Goal: Information Seeking & Learning: Learn about a topic

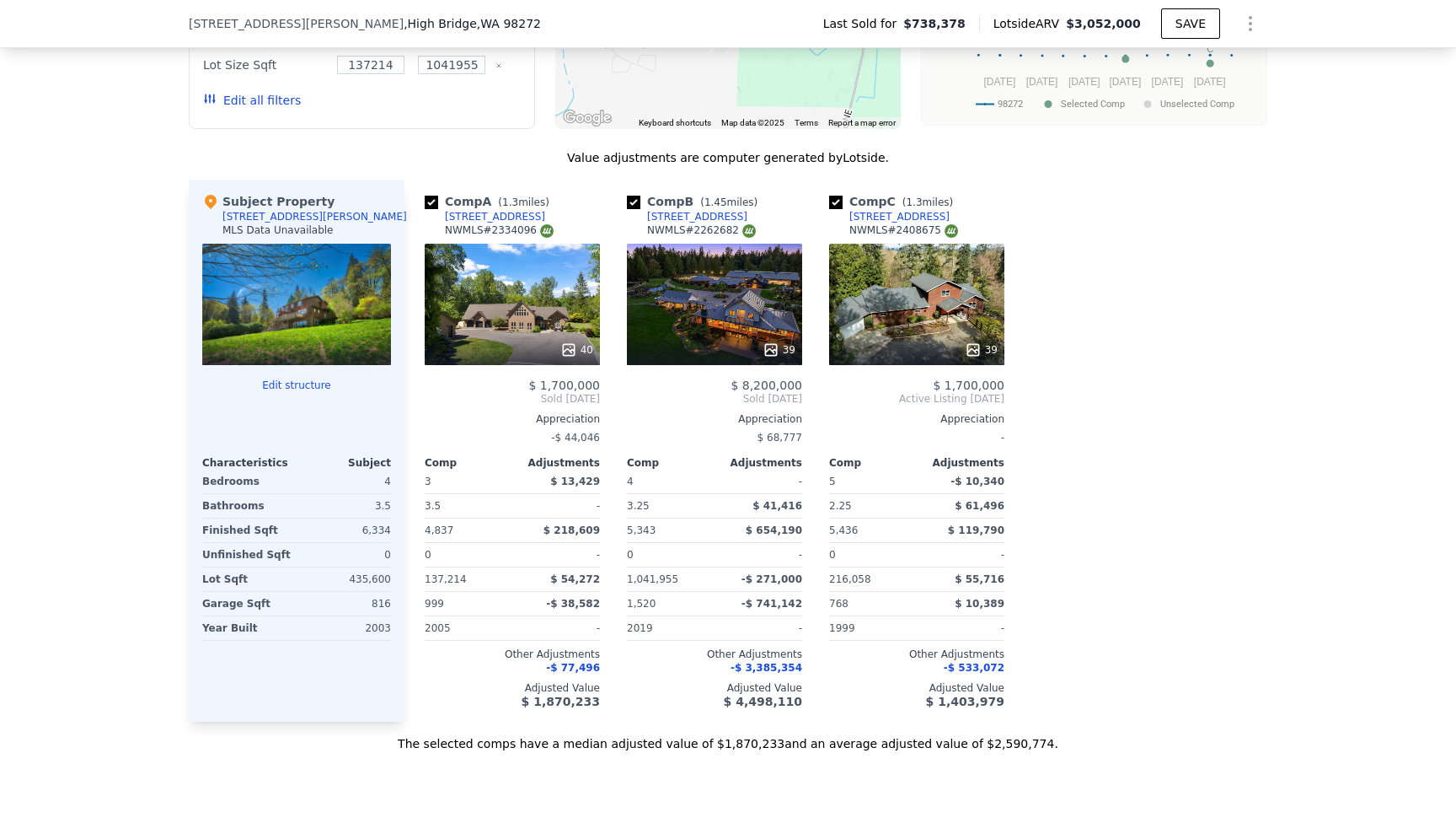
scroll to position [1607, 0]
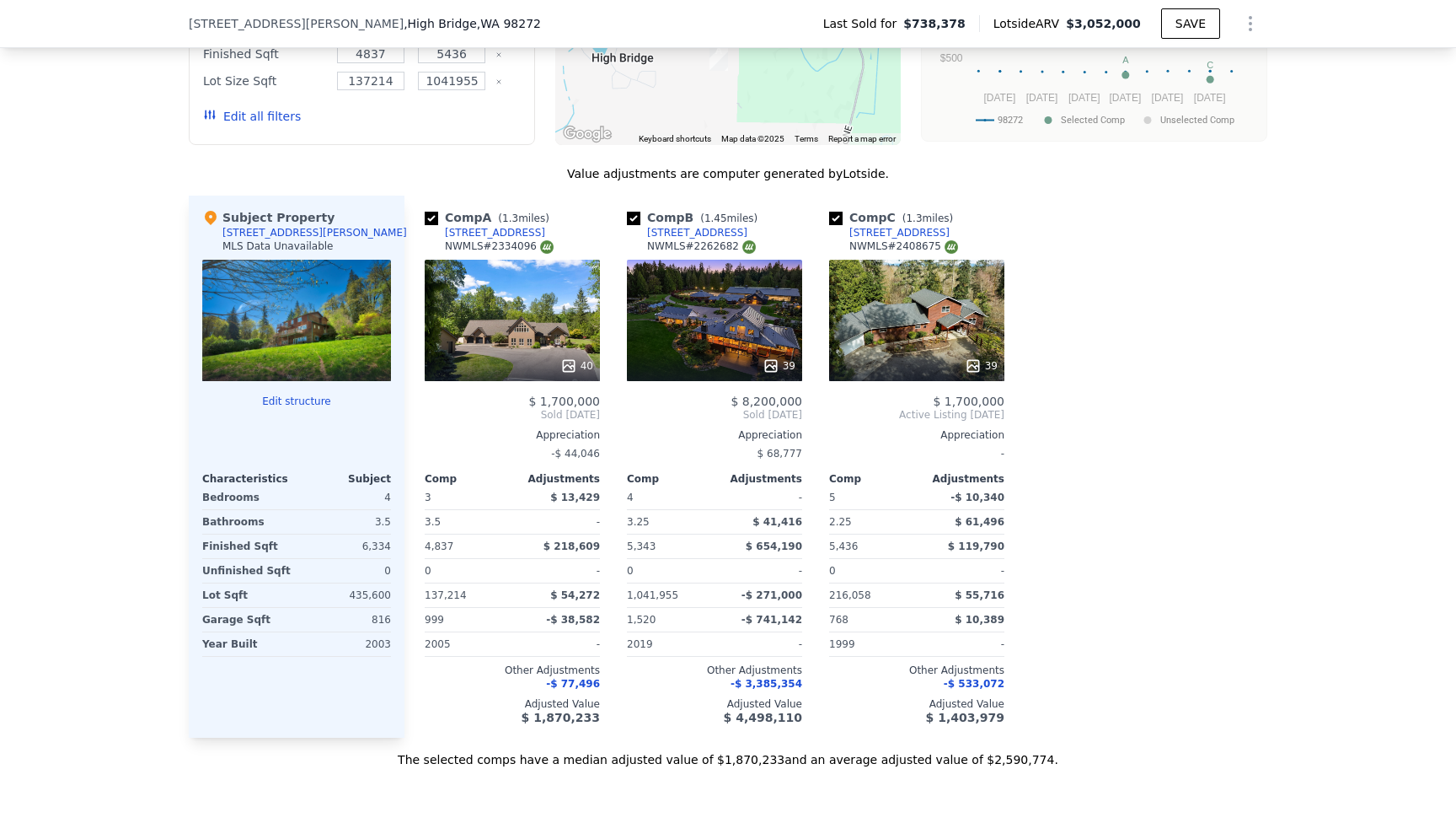
click at [907, 231] on div "[STREET_ADDRESS]" at bounding box center [900, 233] width 100 height 13
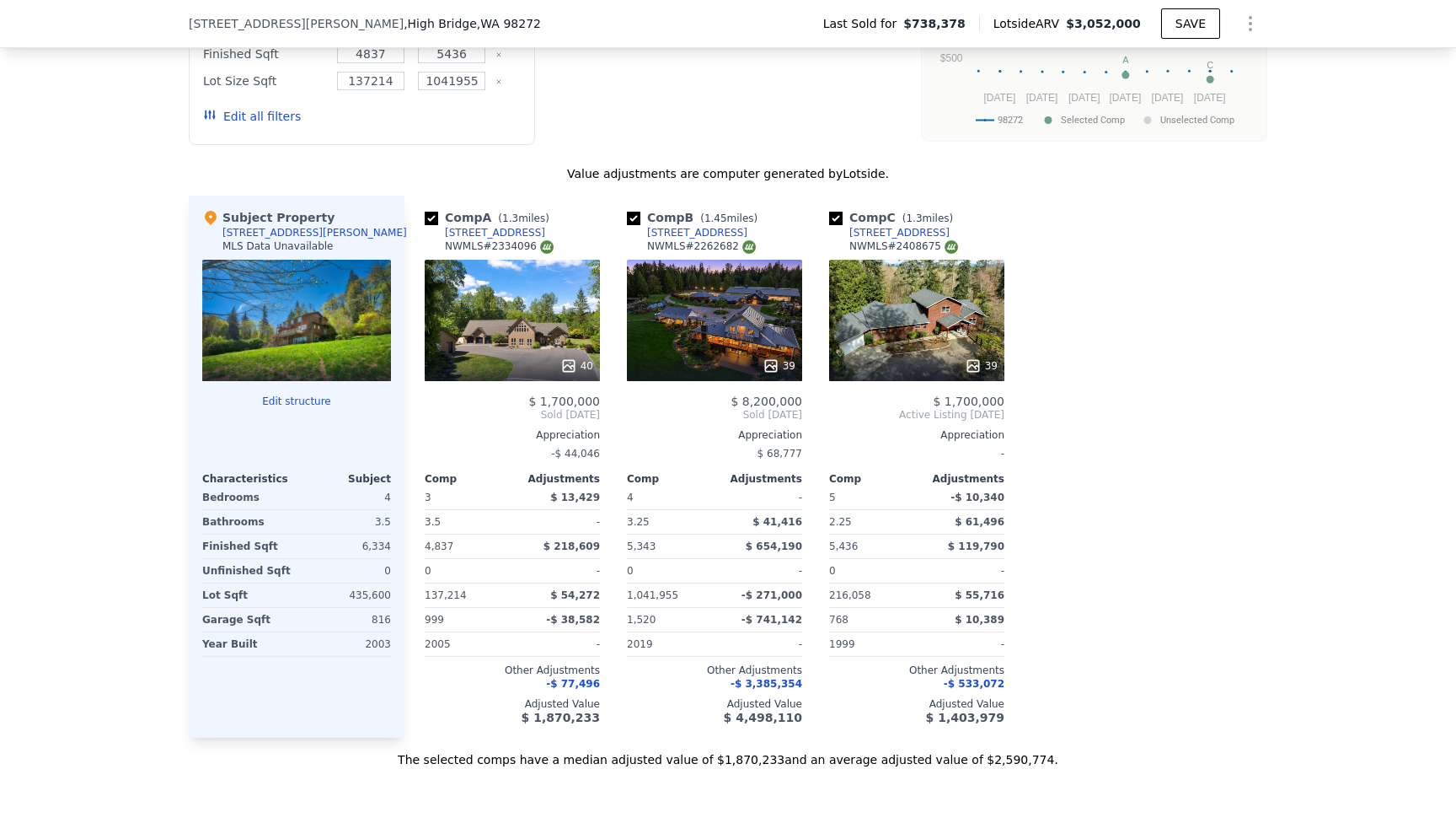
click at [482, 234] on div "[STREET_ADDRESS]" at bounding box center [495, 233] width 100 height 13
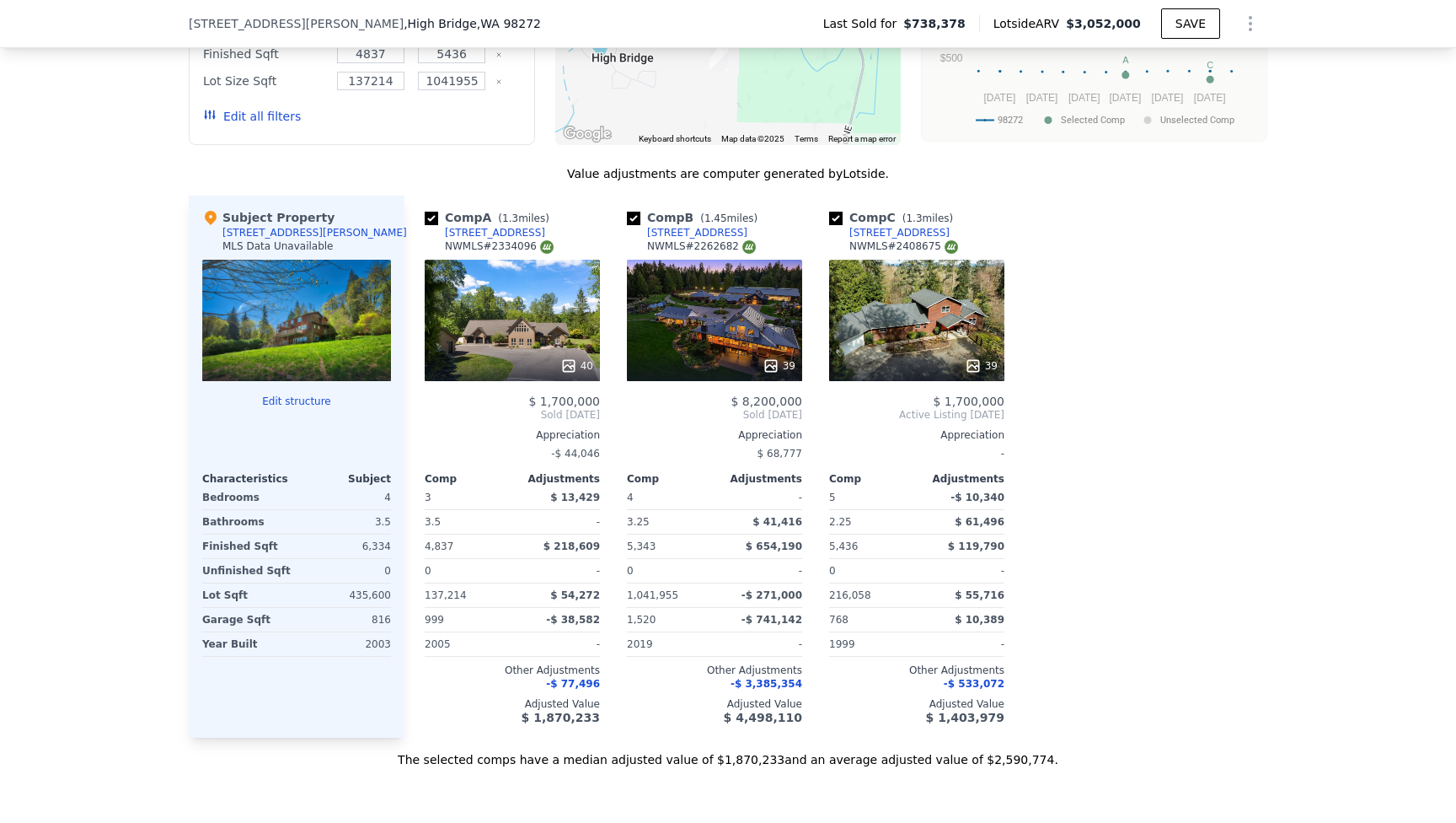
click at [568, 312] on div "40" at bounding box center [512, 320] width 175 height 121
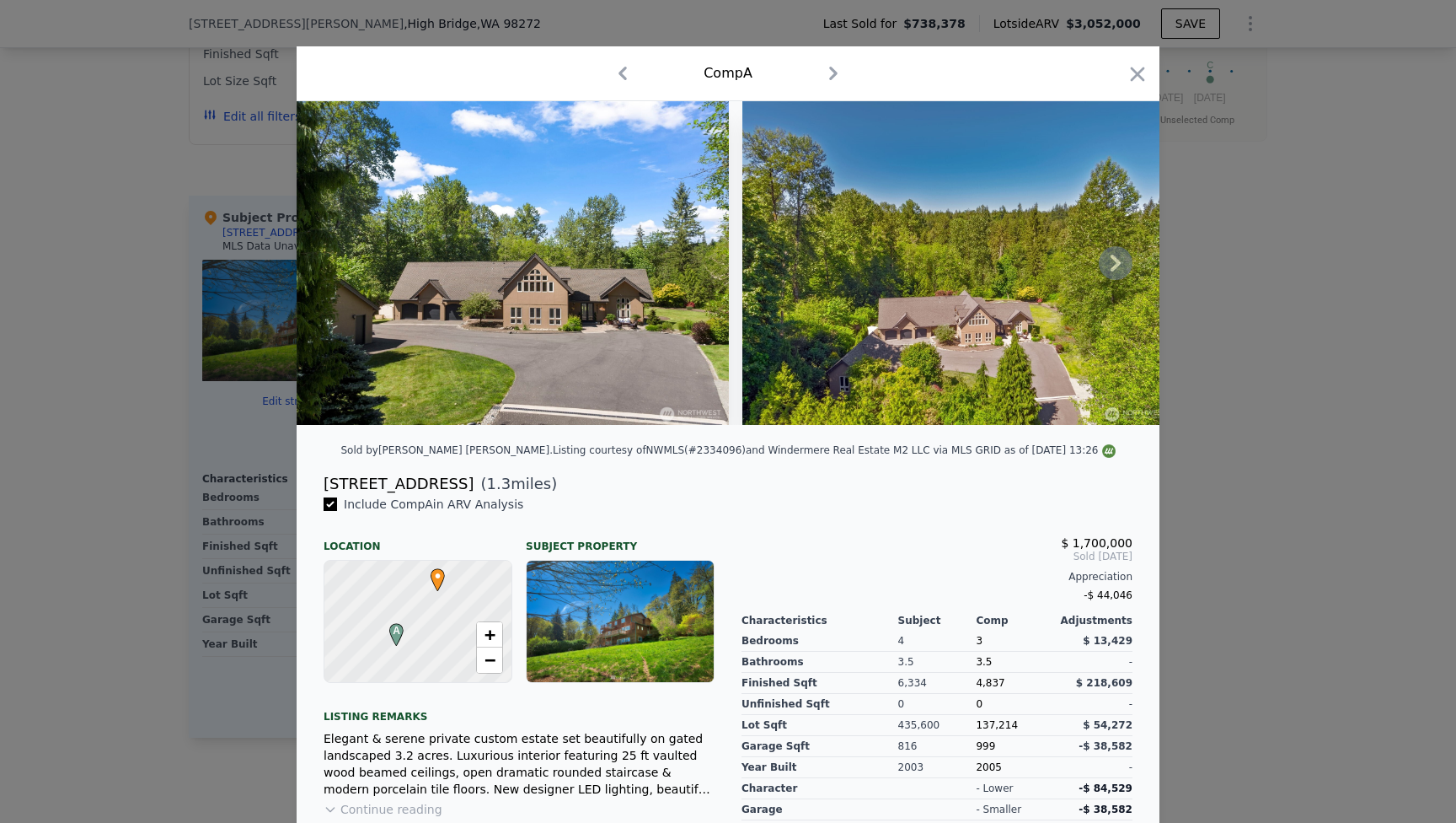
scroll to position [0, 1]
click at [1111, 262] on icon at bounding box center [1116, 262] width 34 height 34
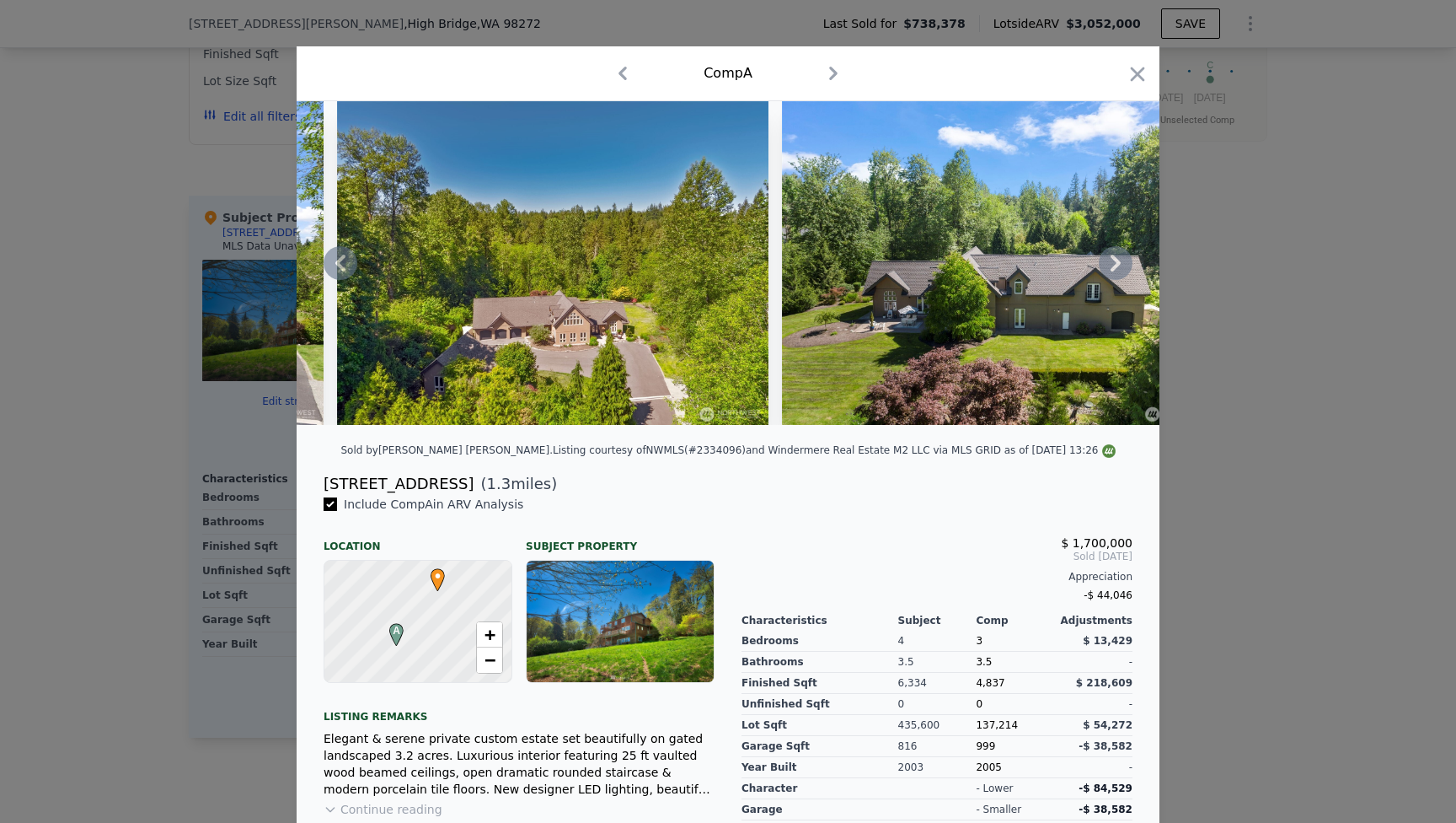
click at [1111, 262] on icon at bounding box center [1116, 262] width 34 height 34
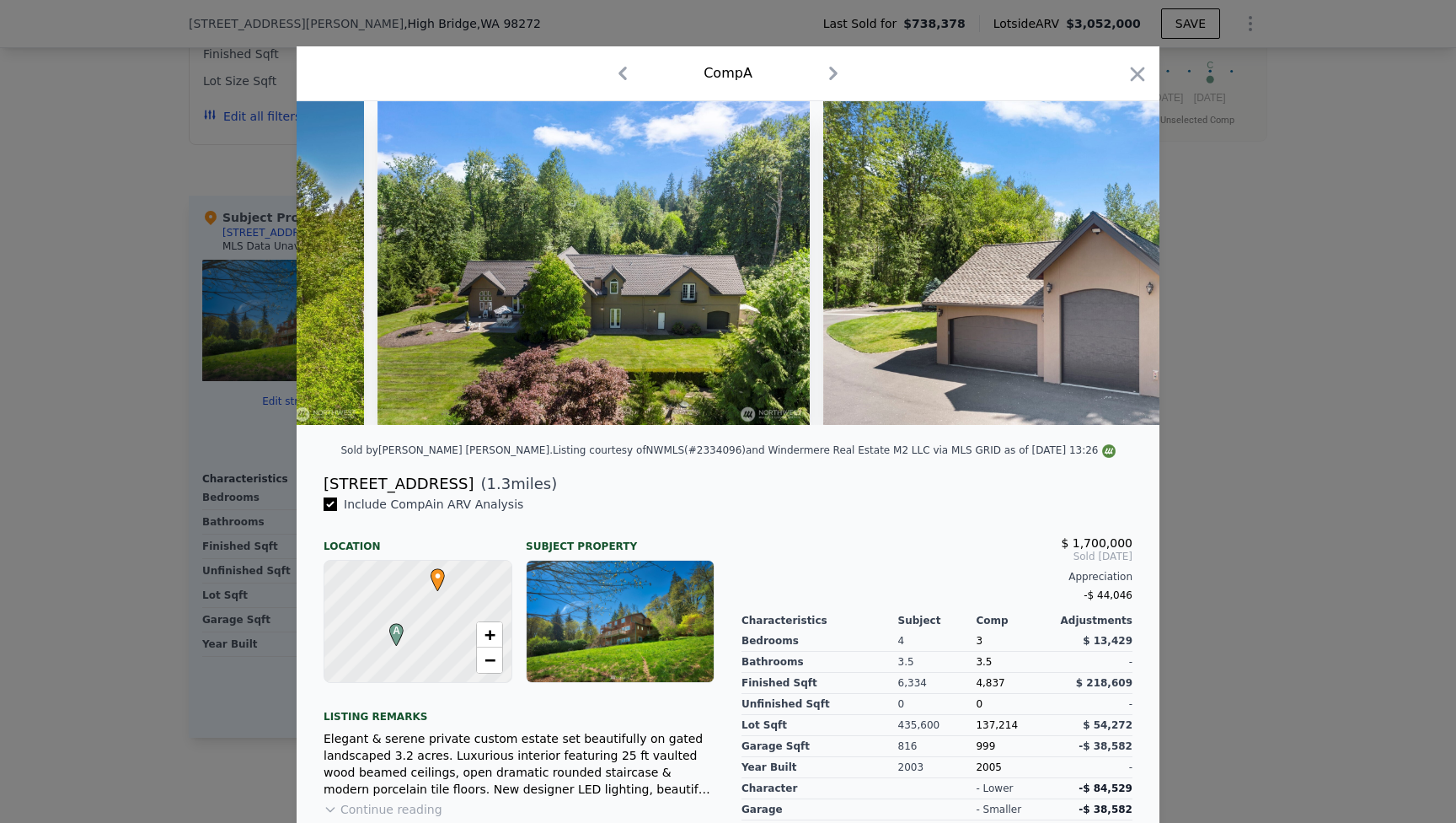
click at [1111, 262] on img at bounding box center [1047, 262] width 446 height 324
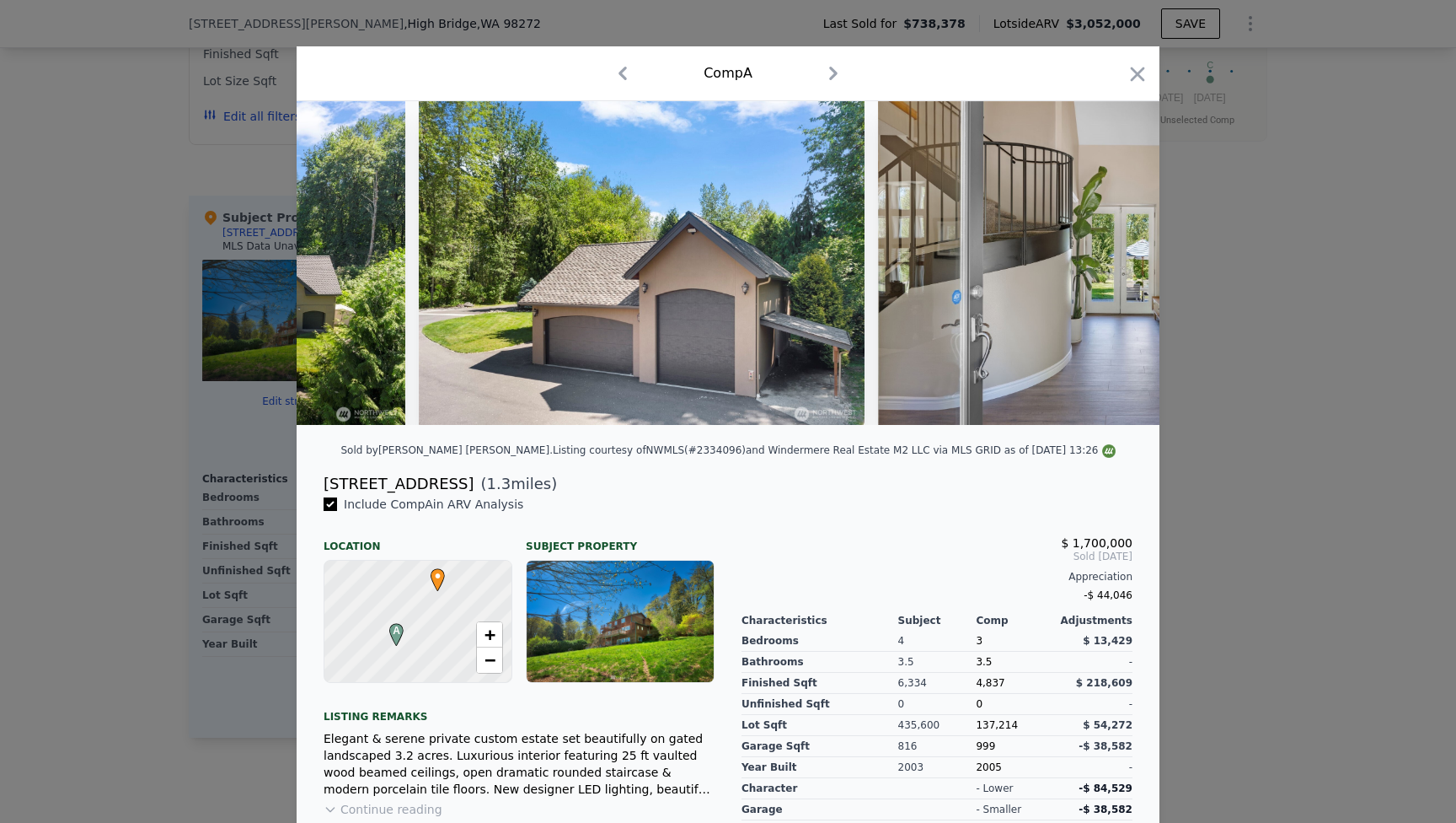
click at [1111, 262] on img at bounding box center [1121, 262] width 485 height 324
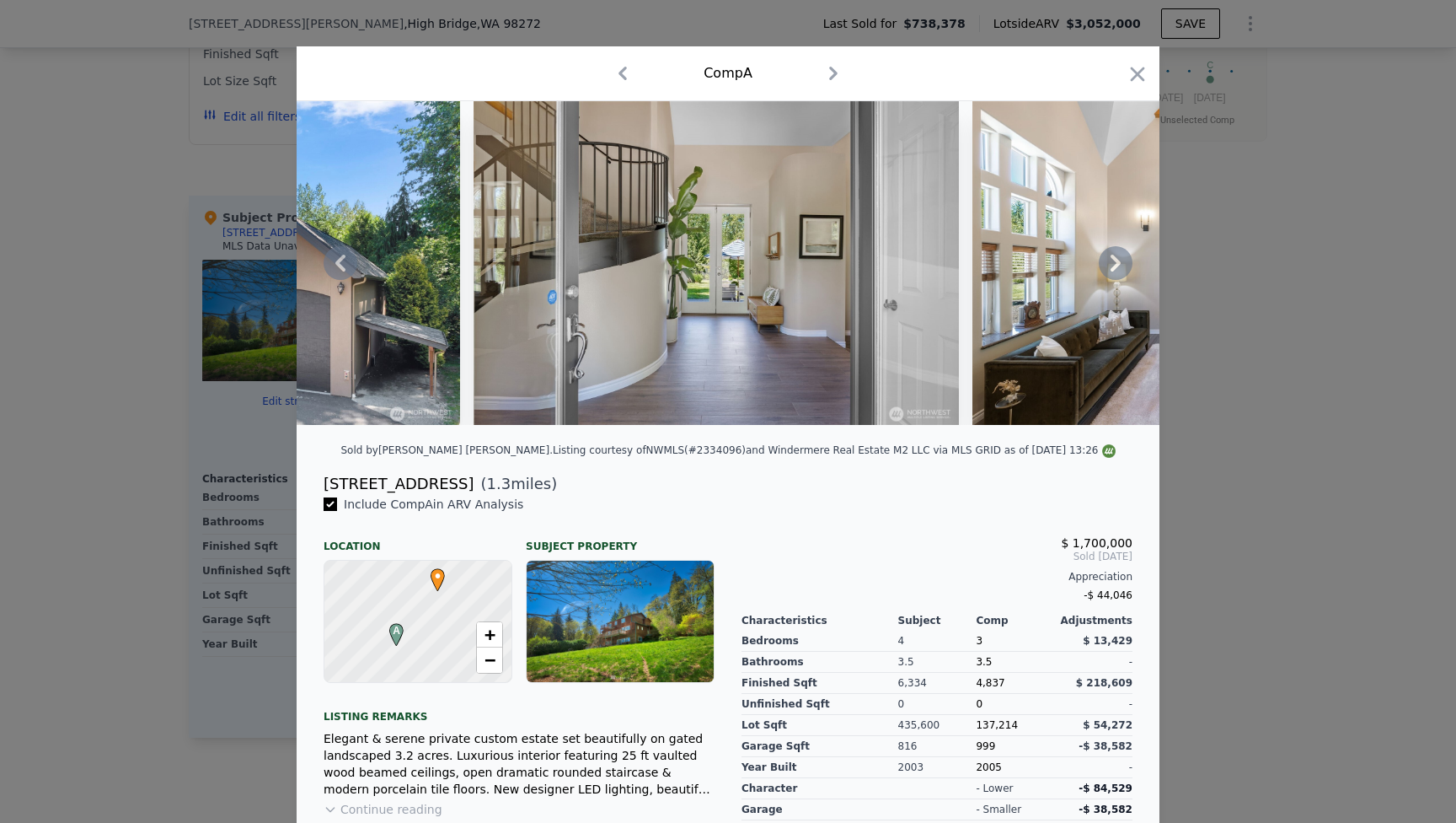
click at [1111, 262] on icon at bounding box center [1116, 262] width 34 height 34
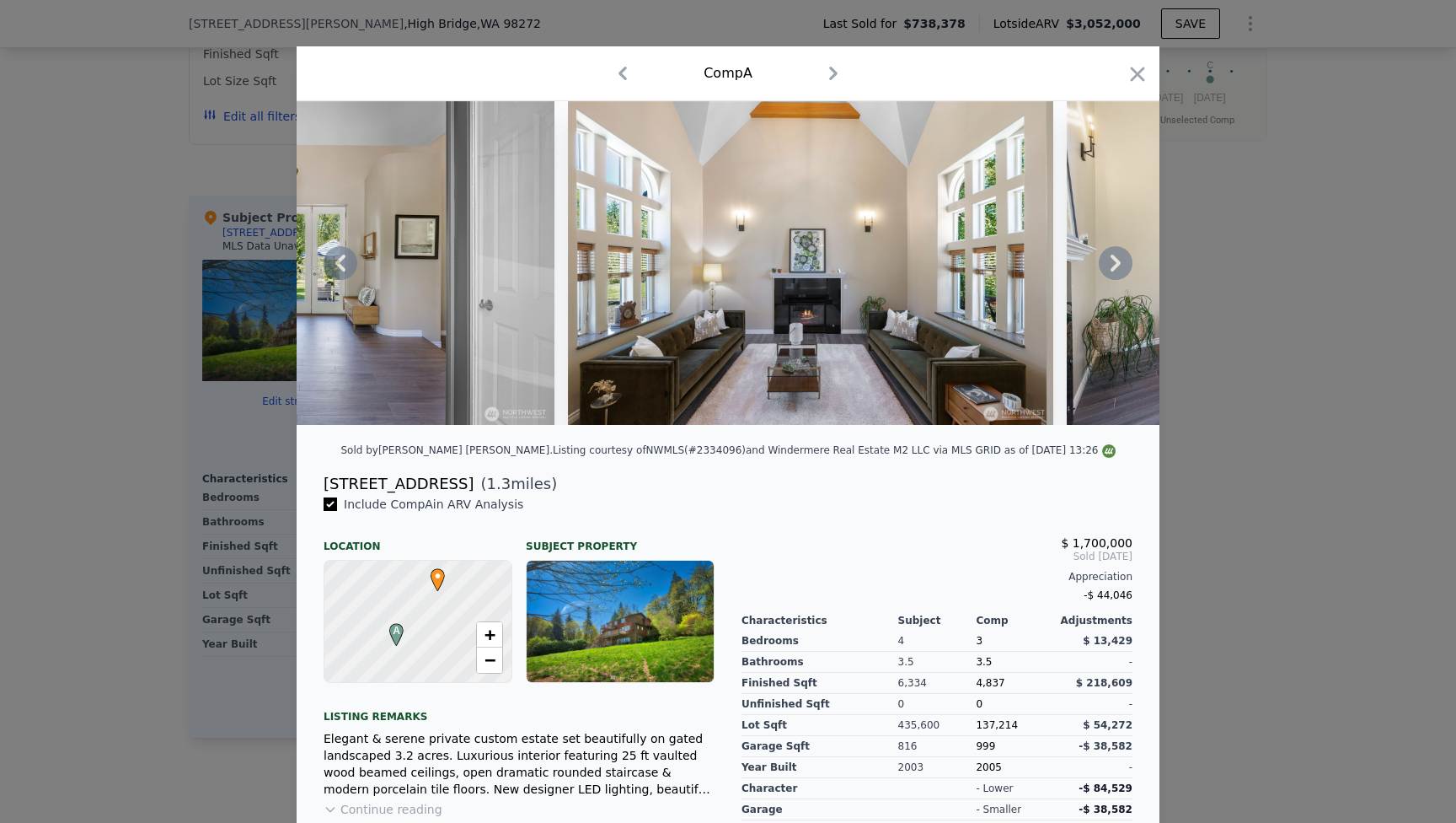
click at [1111, 262] on icon at bounding box center [1116, 262] width 34 height 34
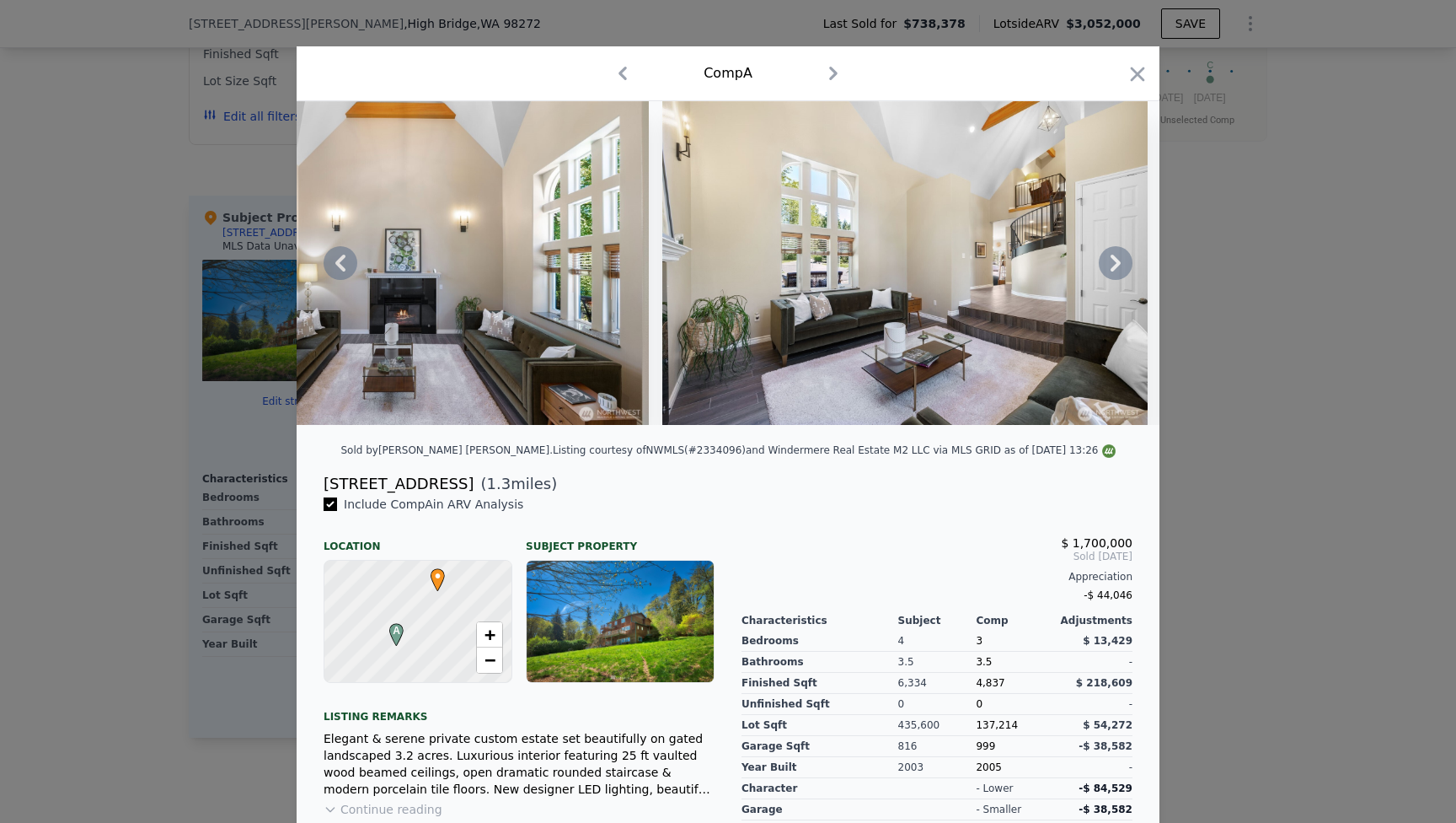
click at [1111, 262] on icon at bounding box center [1116, 262] width 34 height 34
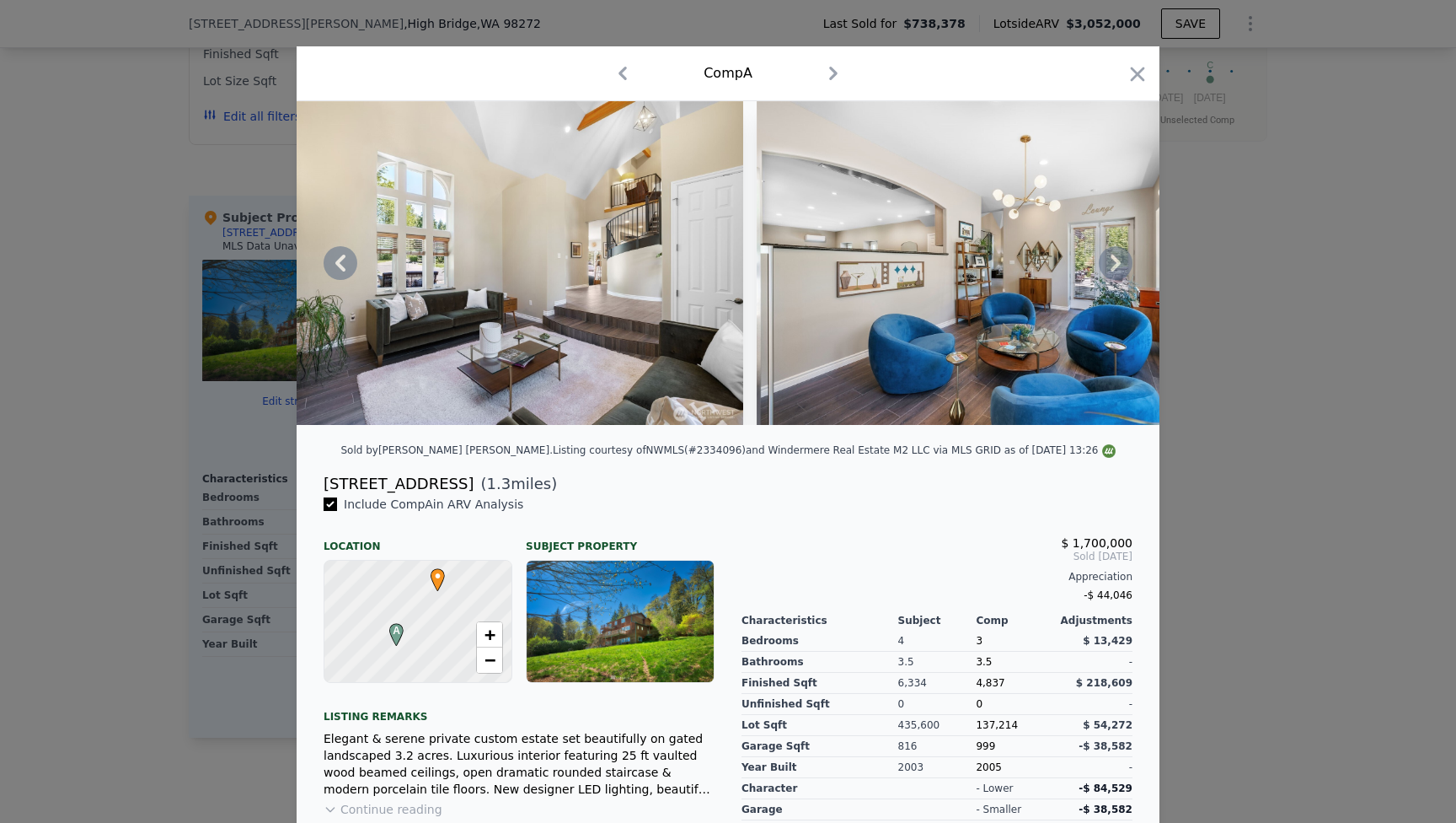
click at [1111, 262] on icon at bounding box center [1116, 262] width 34 height 34
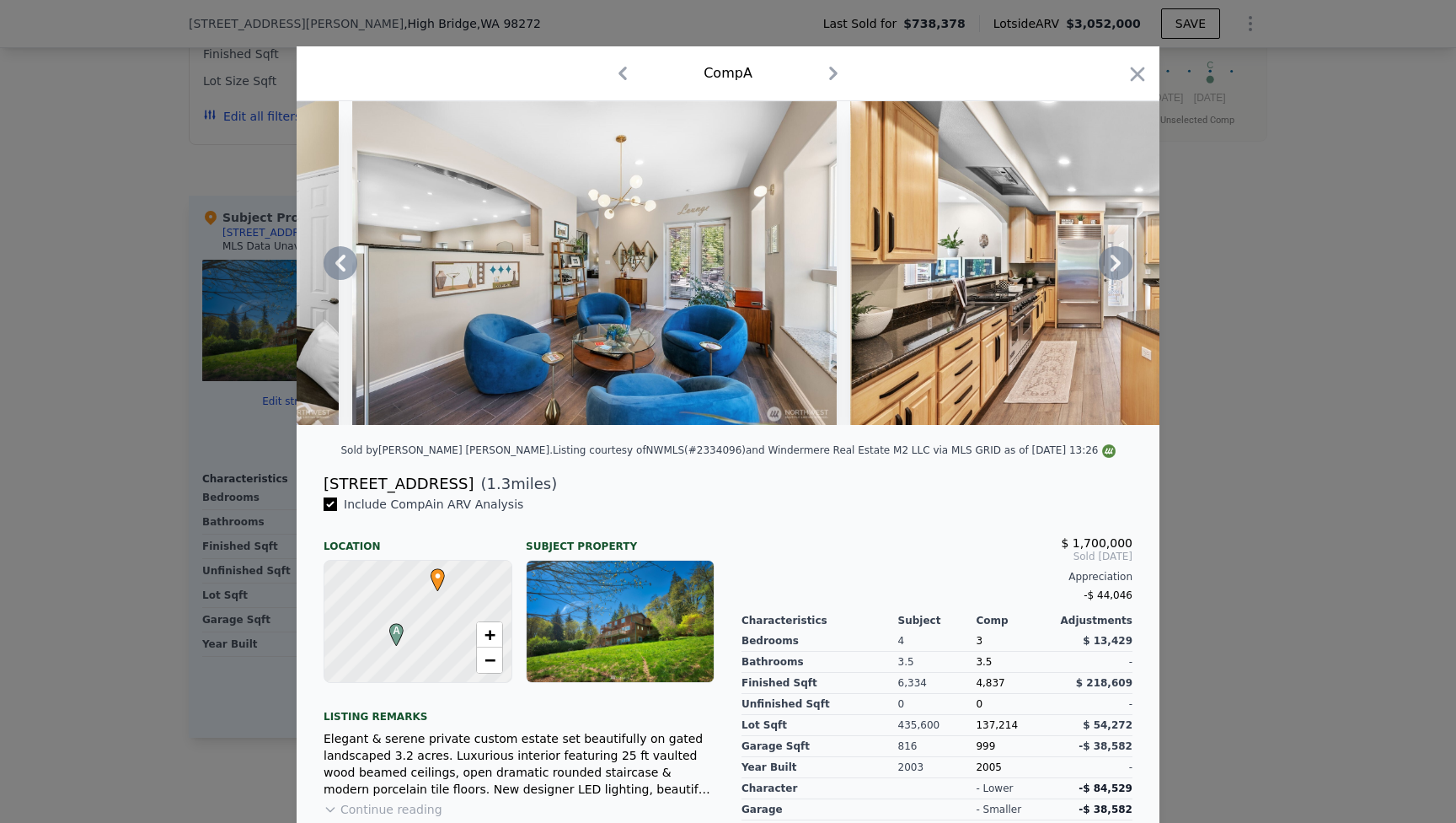
click at [1111, 262] on icon at bounding box center [1116, 262] width 34 height 34
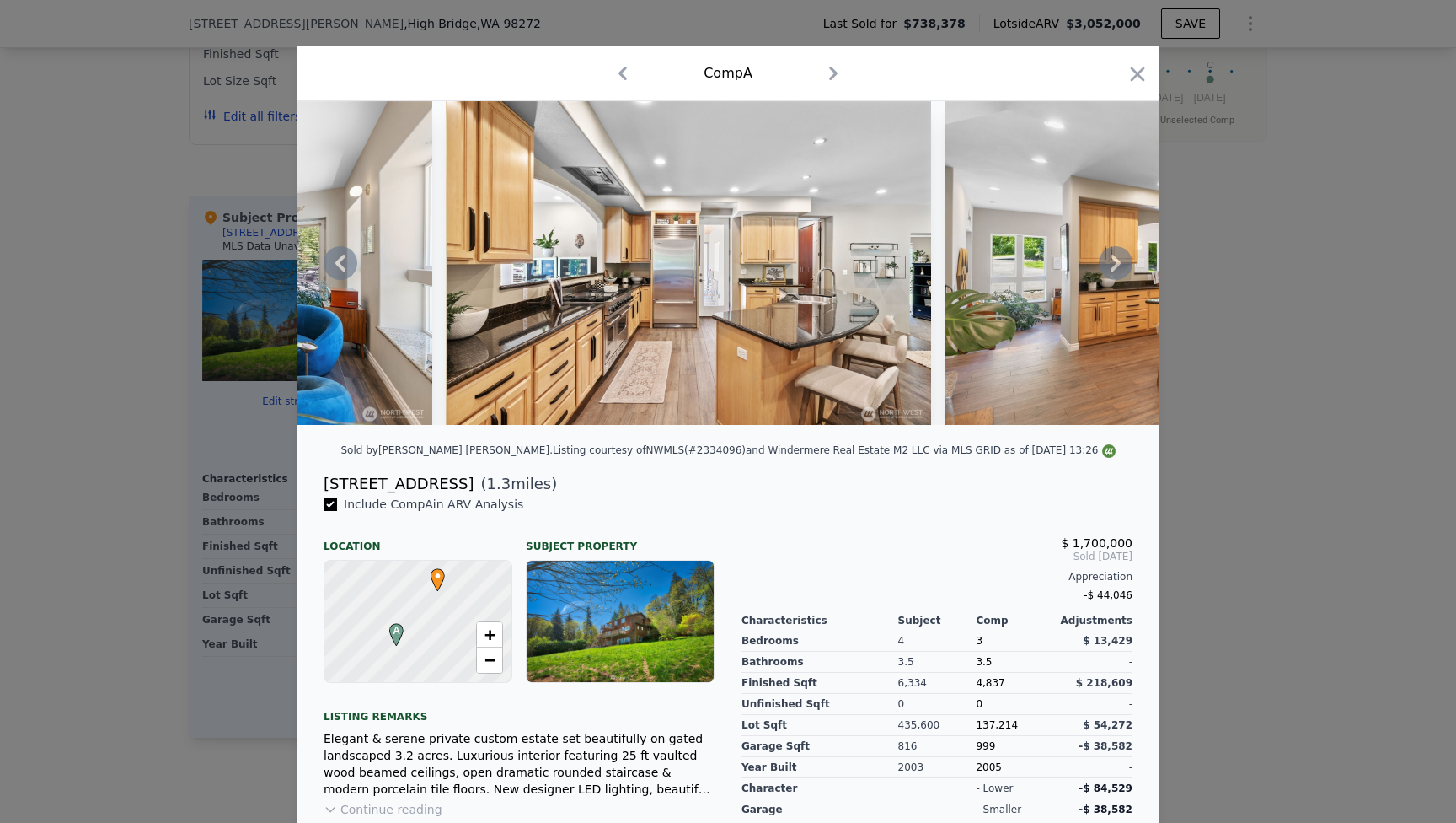
click at [1111, 262] on icon at bounding box center [1116, 262] width 34 height 34
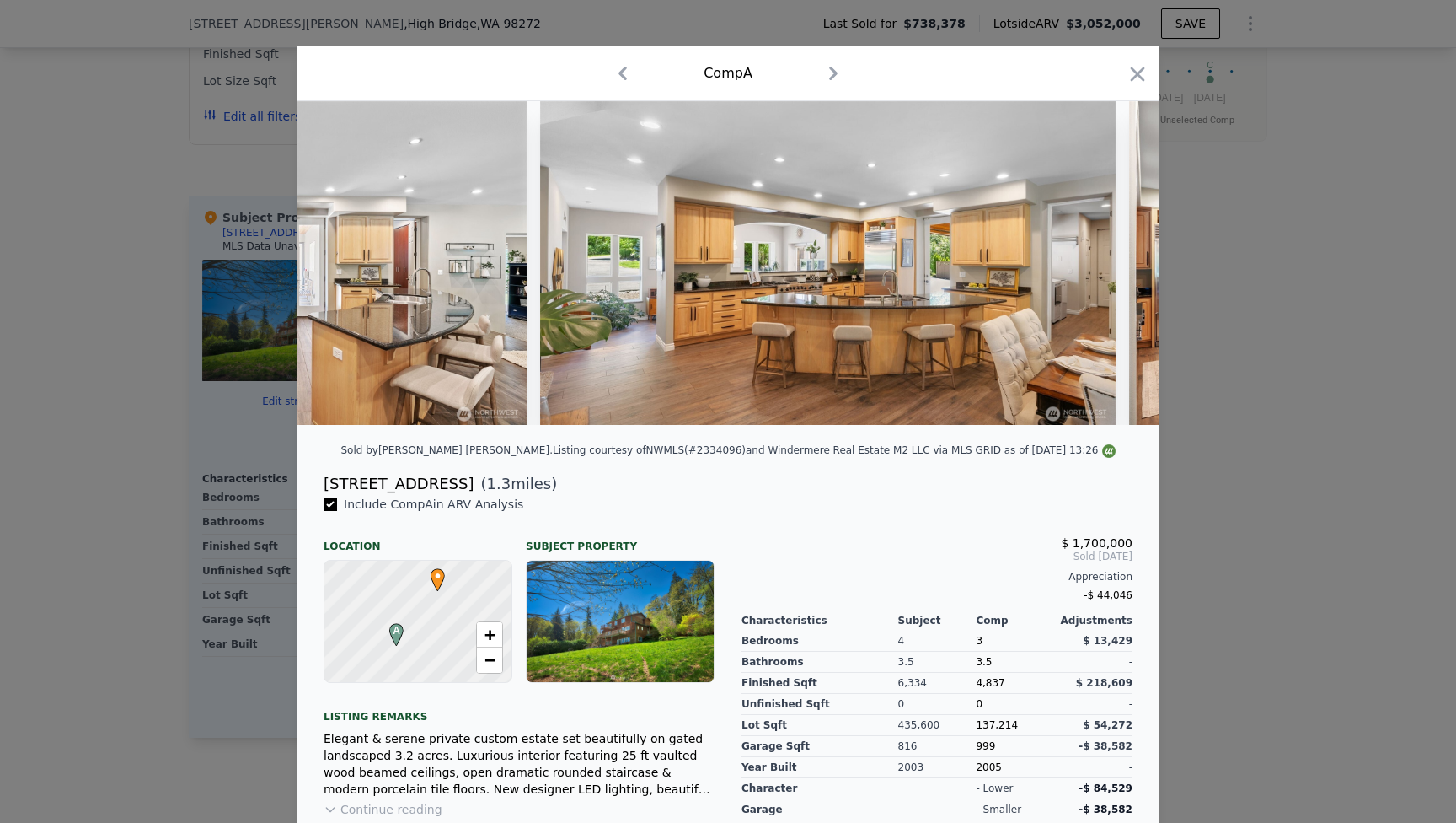
click at [1111, 262] on div at bounding box center [728, 262] width 863 height 324
click at [1111, 262] on icon at bounding box center [1116, 262] width 34 height 34
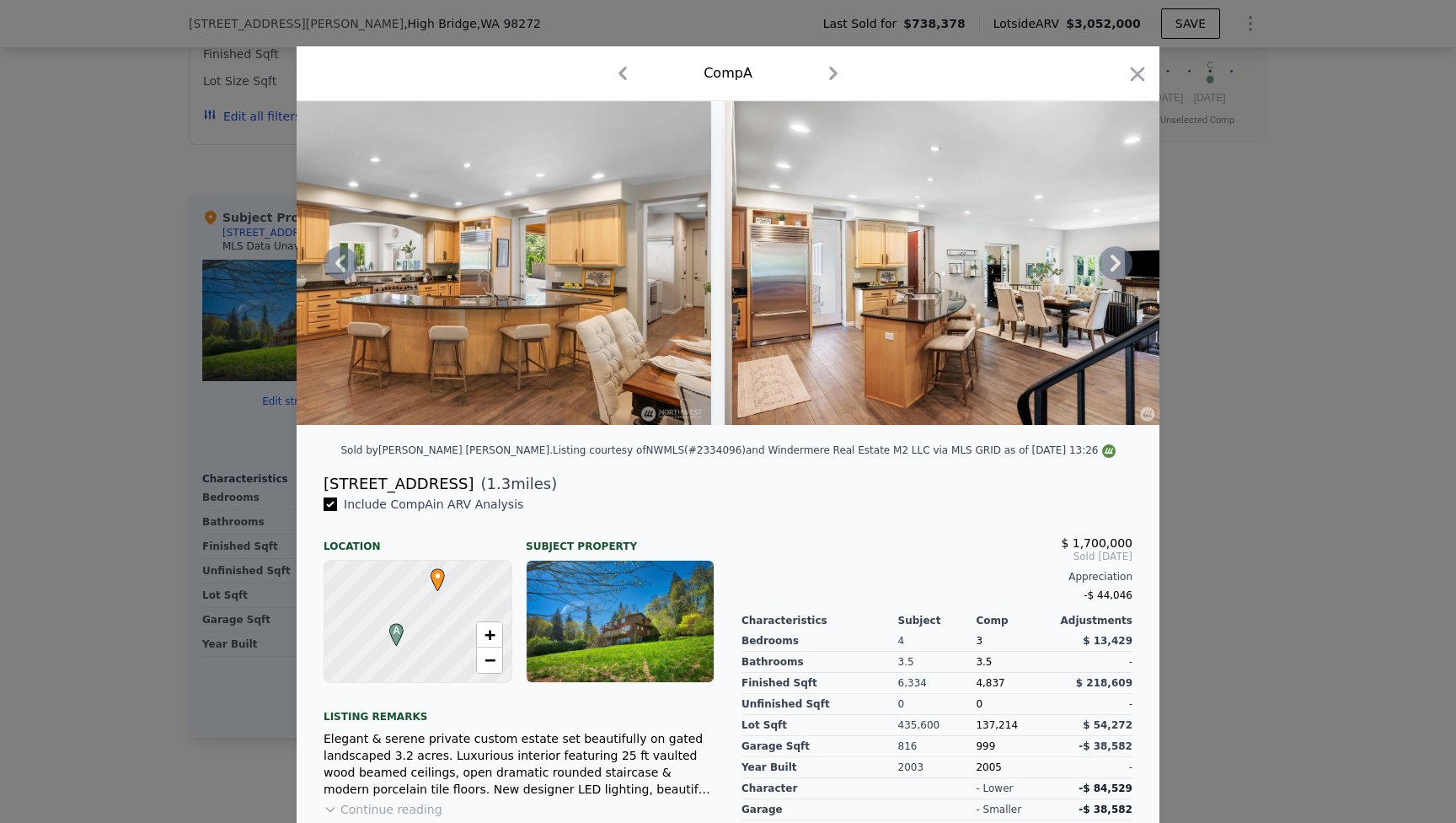
click at [1111, 262] on div at bounding box center [728, 262] width 863 height 324
click at [1111, 262] on icon at bounding box center [1116, 262] width 34 height 34
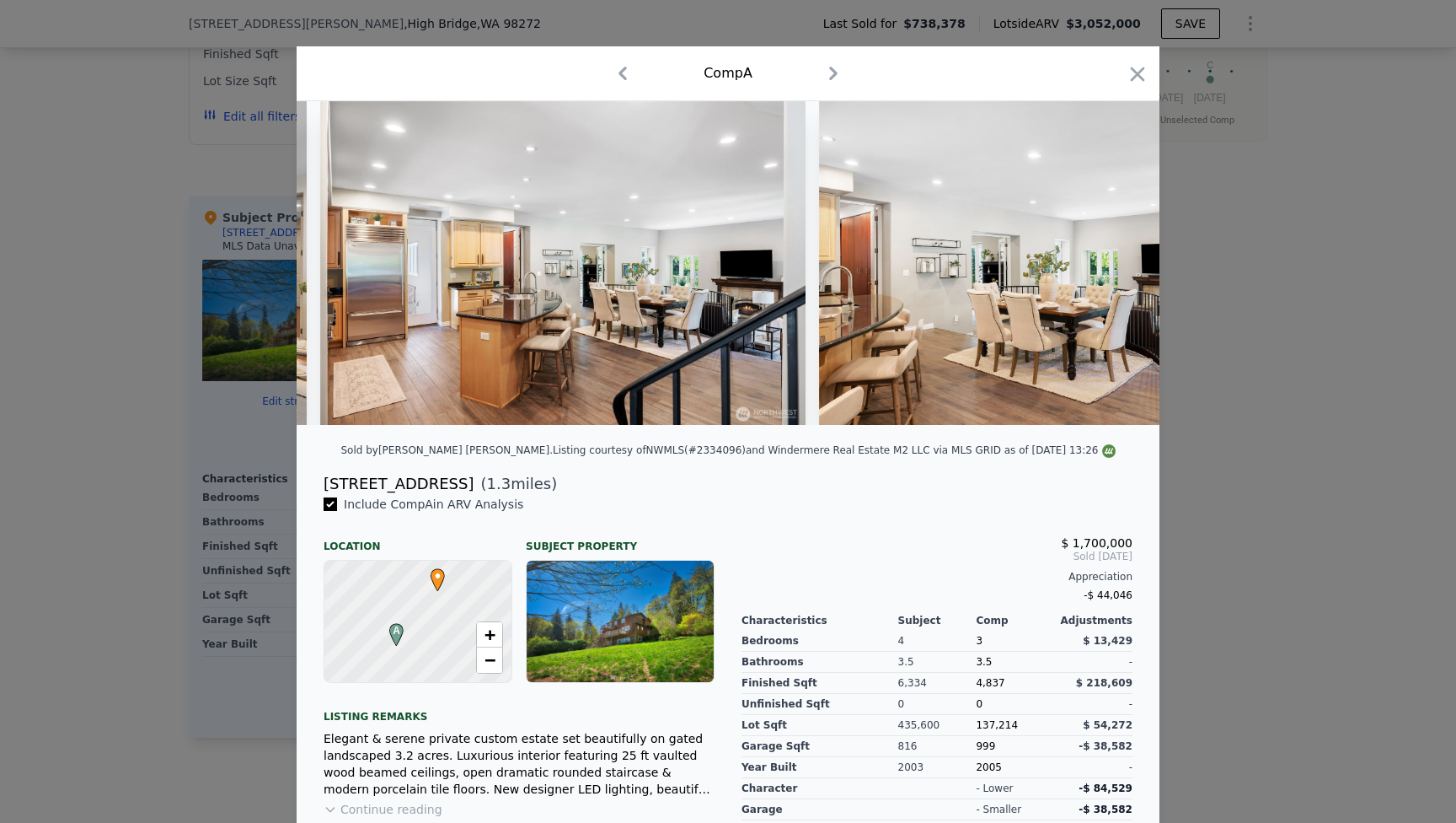
scroll to position [0, 5260]
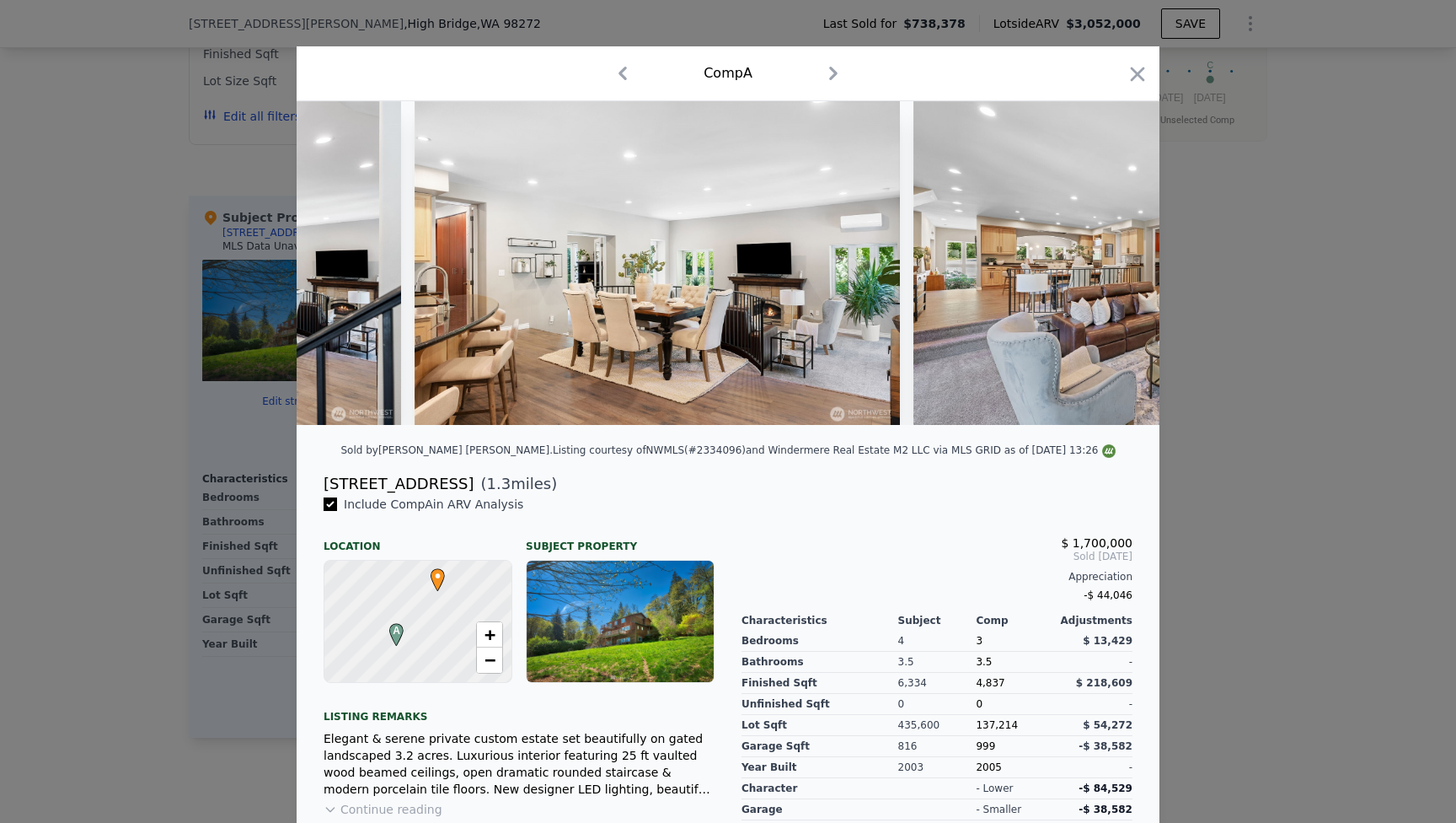
click at [1111, 262] on div at bounding box center [728, 262] width 863 height 324
click at [1111, 262] on icon at bounding box center [1116, 262] width 34 height 34
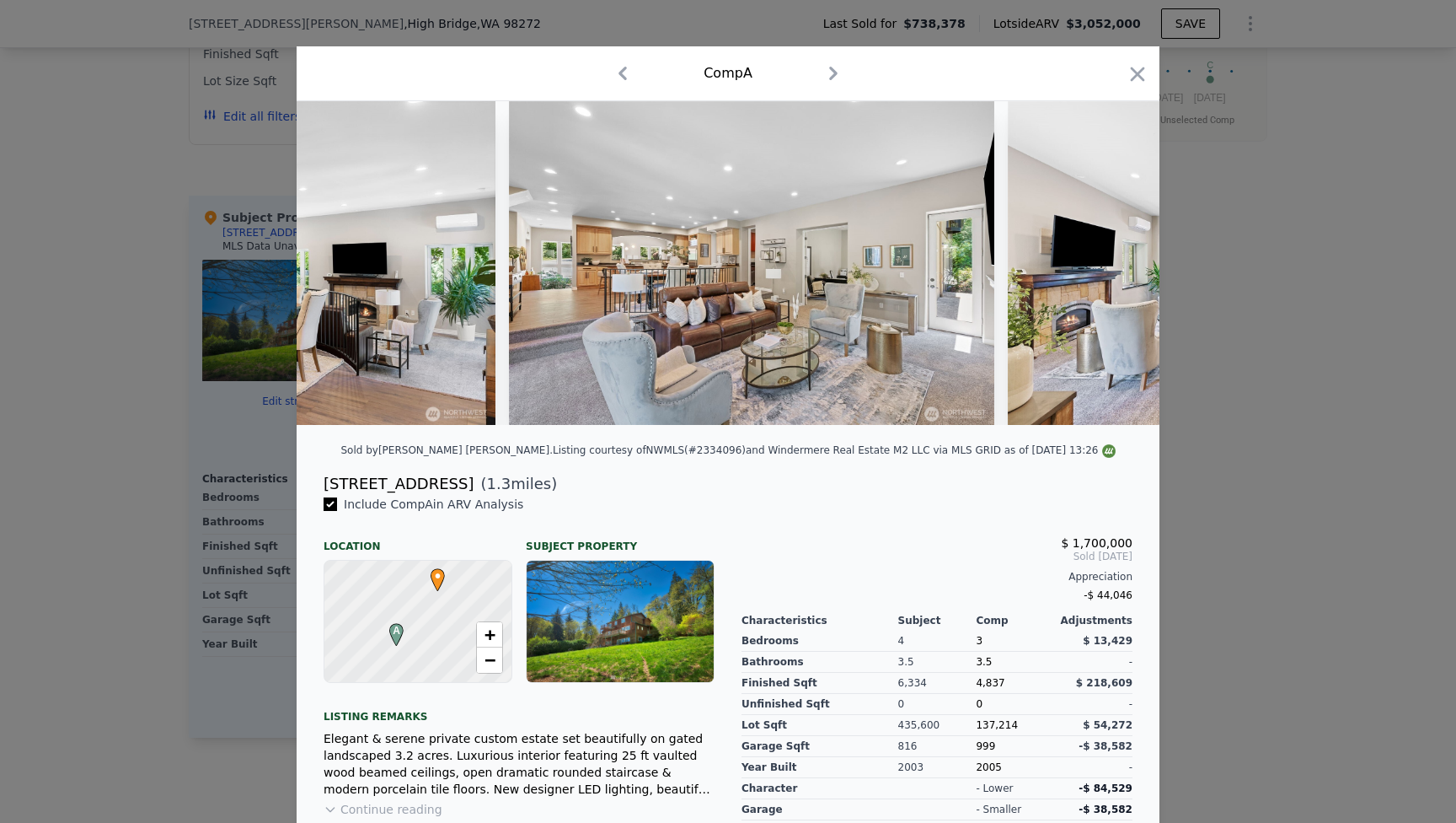
click at [1111, 262] on div at bounding box center [728, 262] width 863 height 324
click at [1111, 262] on icon at bounding box center [1116, 262] width 34 height 34
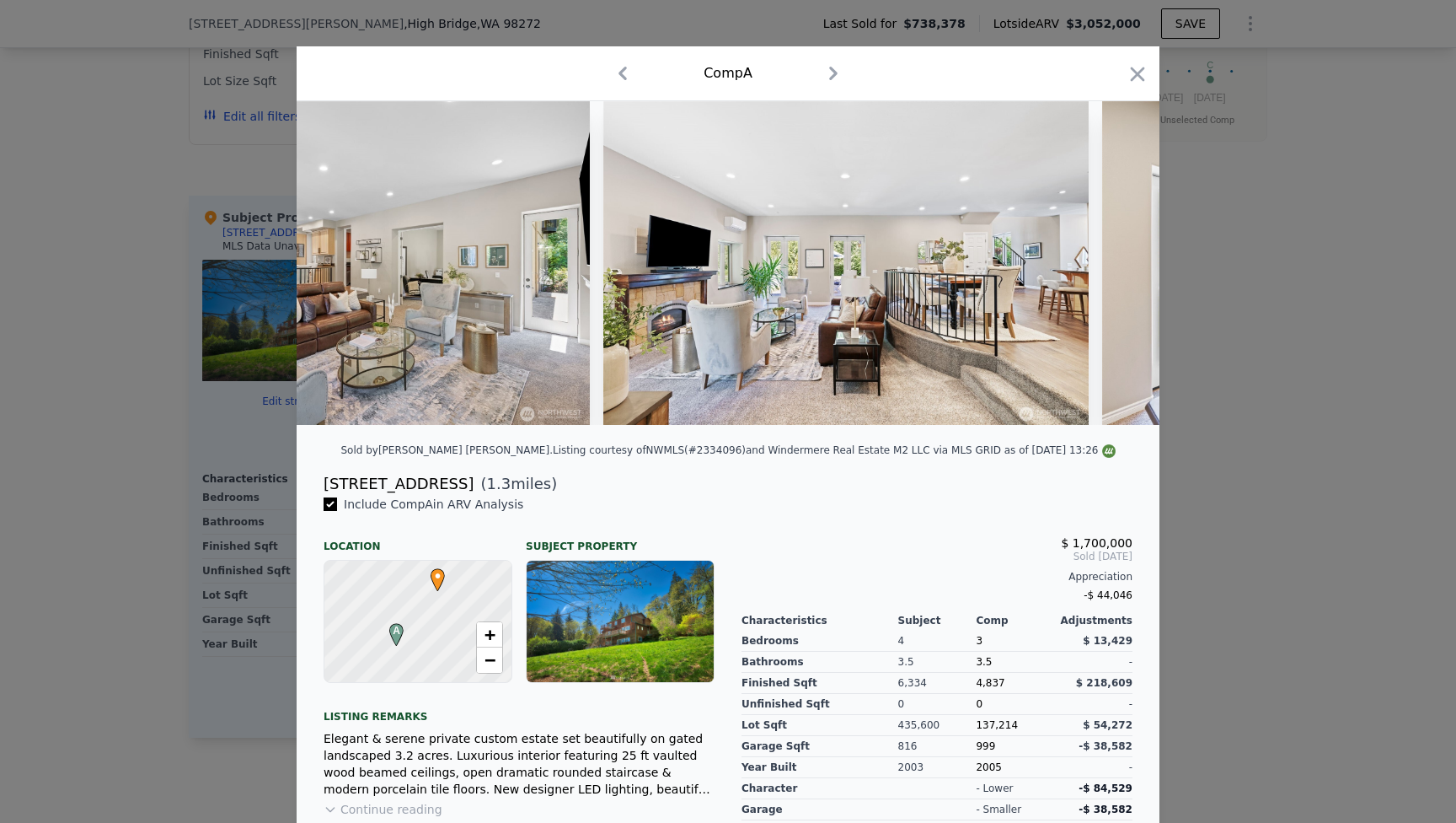
click at [1111, 262] on img at bounding box center [1345, 262] width 485 height 324
click at [1111, 262] on icon at bounding box center [1116, 262] width 34 height 34
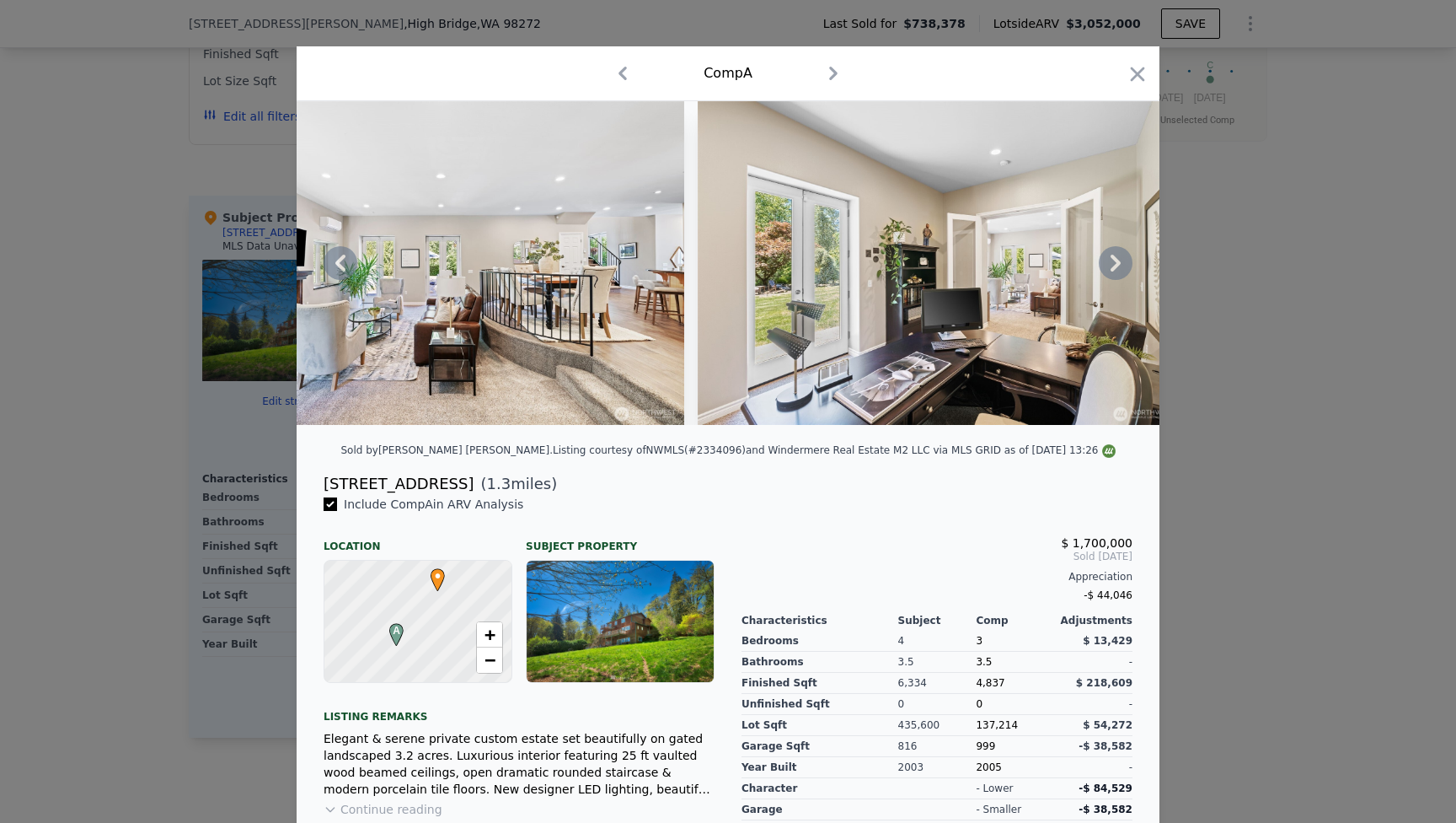
click at [1111, 262] on icon at bounding box center [1116, 262] width 34 height 34
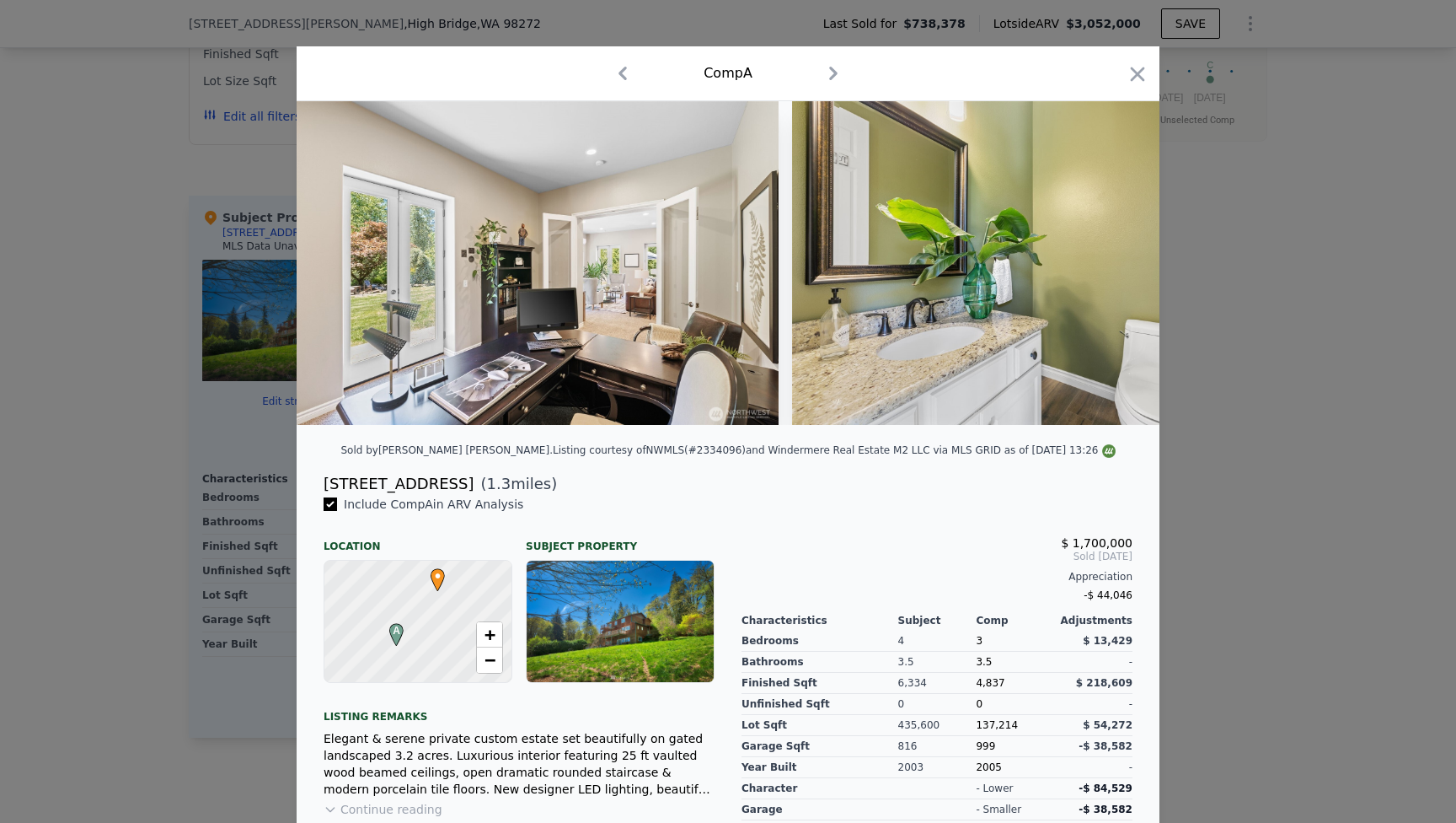
scroll to position [0, 7283]
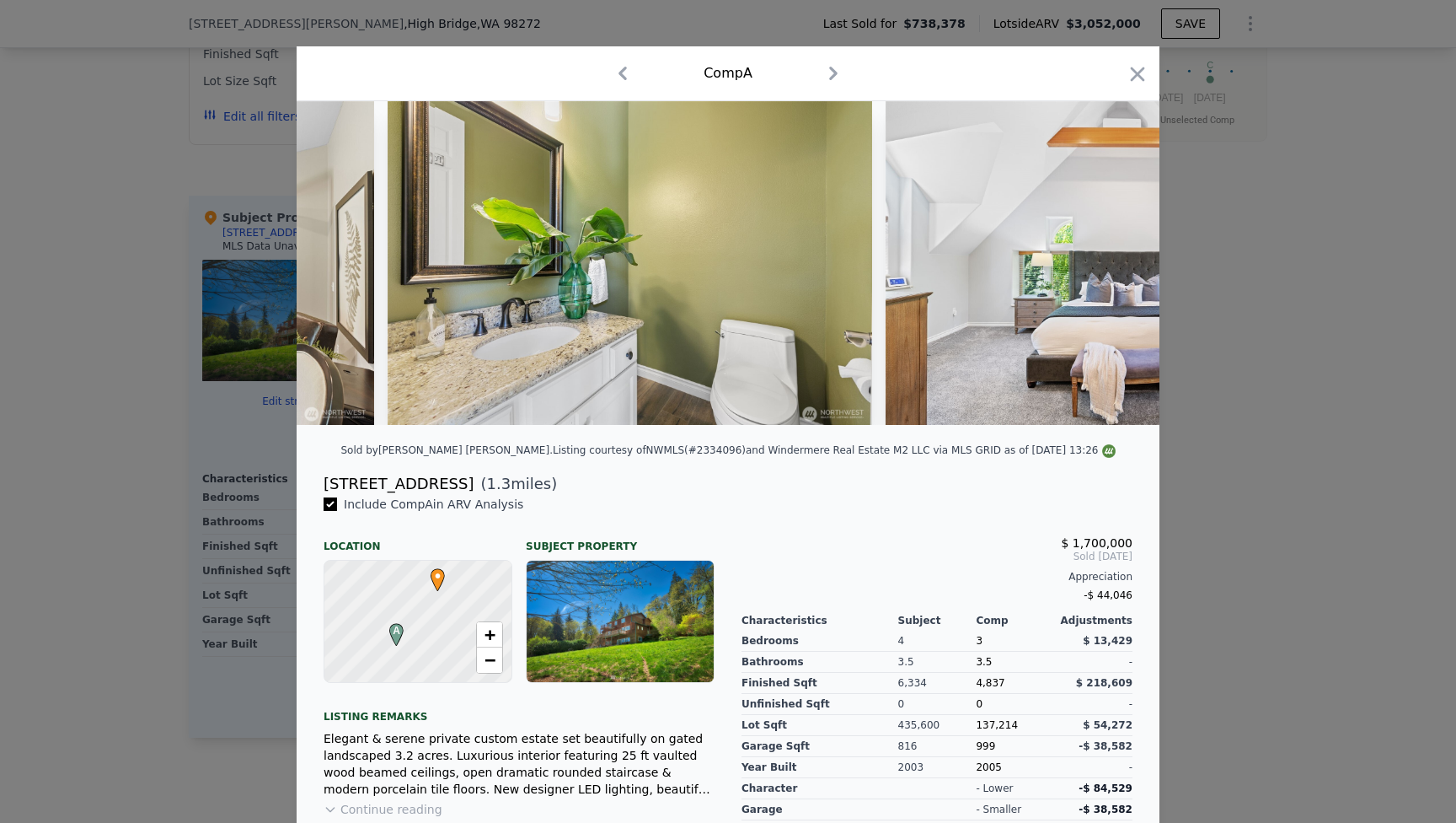
click at [1111, 262] on img at bounding box center [1128, 262] width 485 height 324
click at [1111, 262] on icon at bounding box center [1116, 262] width 34 height 34
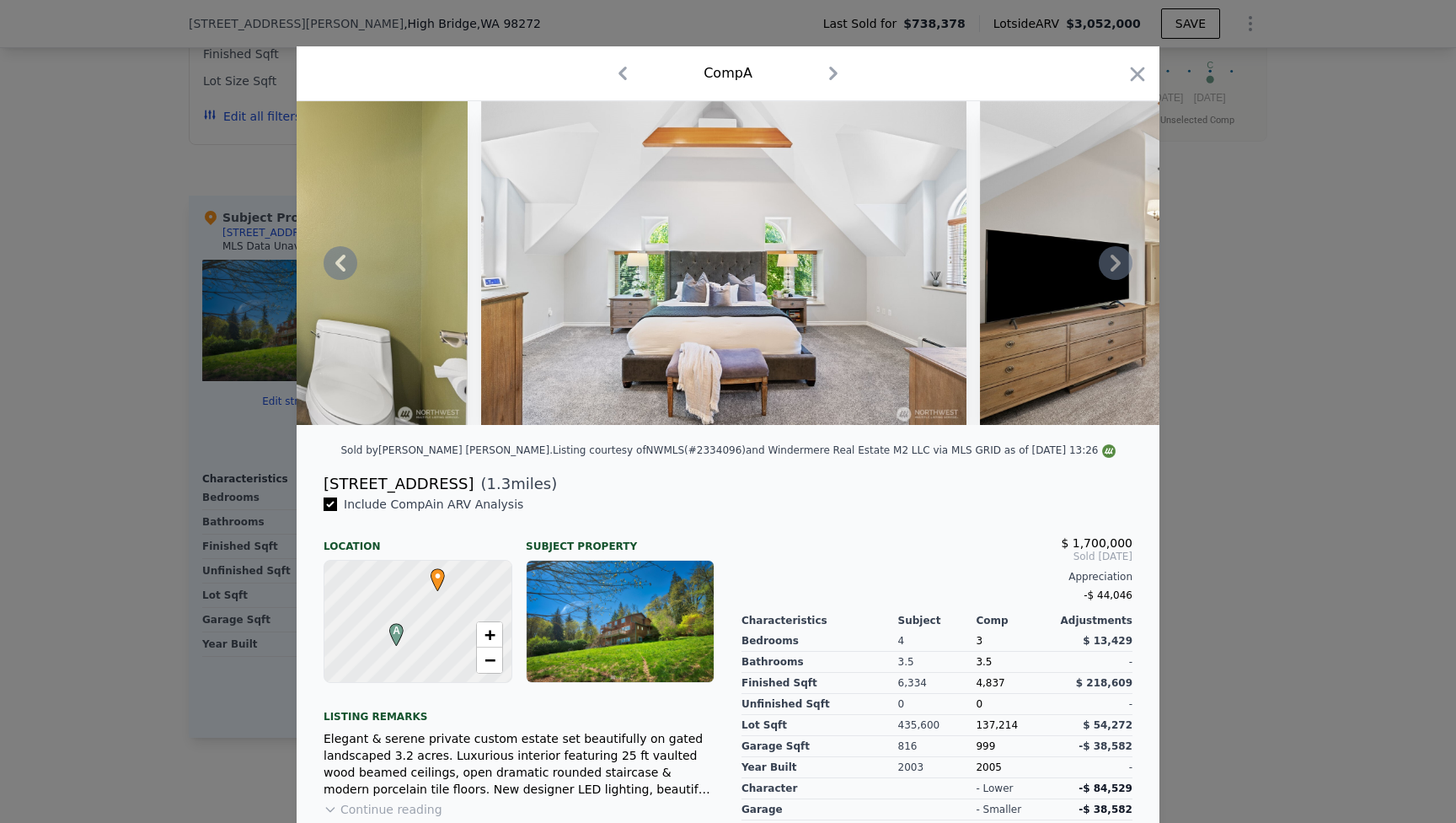
click at [1111, 262] on icon at bounding box center [1116, 262] width 34 height 34
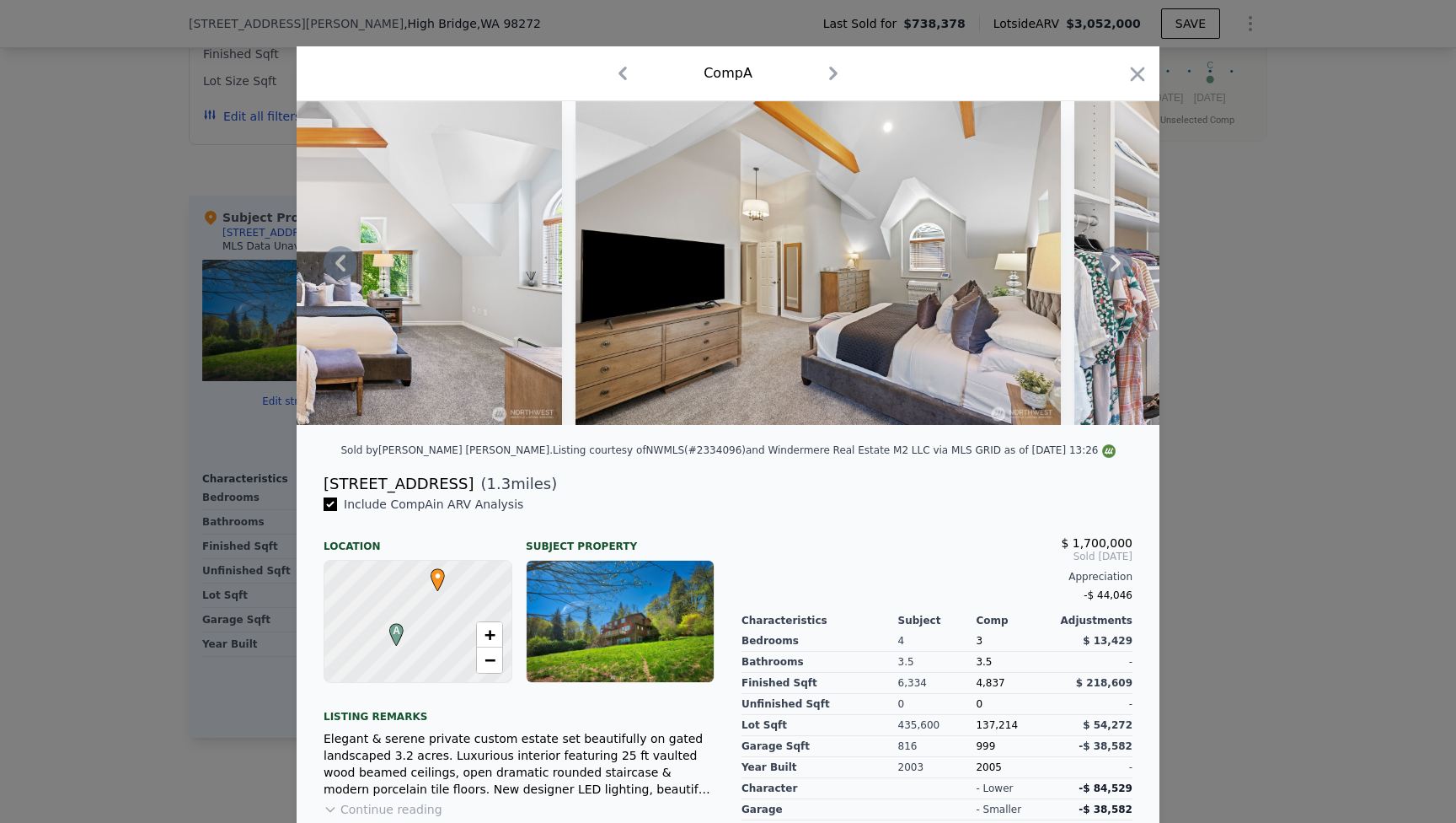
click at [1111, 262] on icon at bounding box center [1116, 262] width 34 height 34
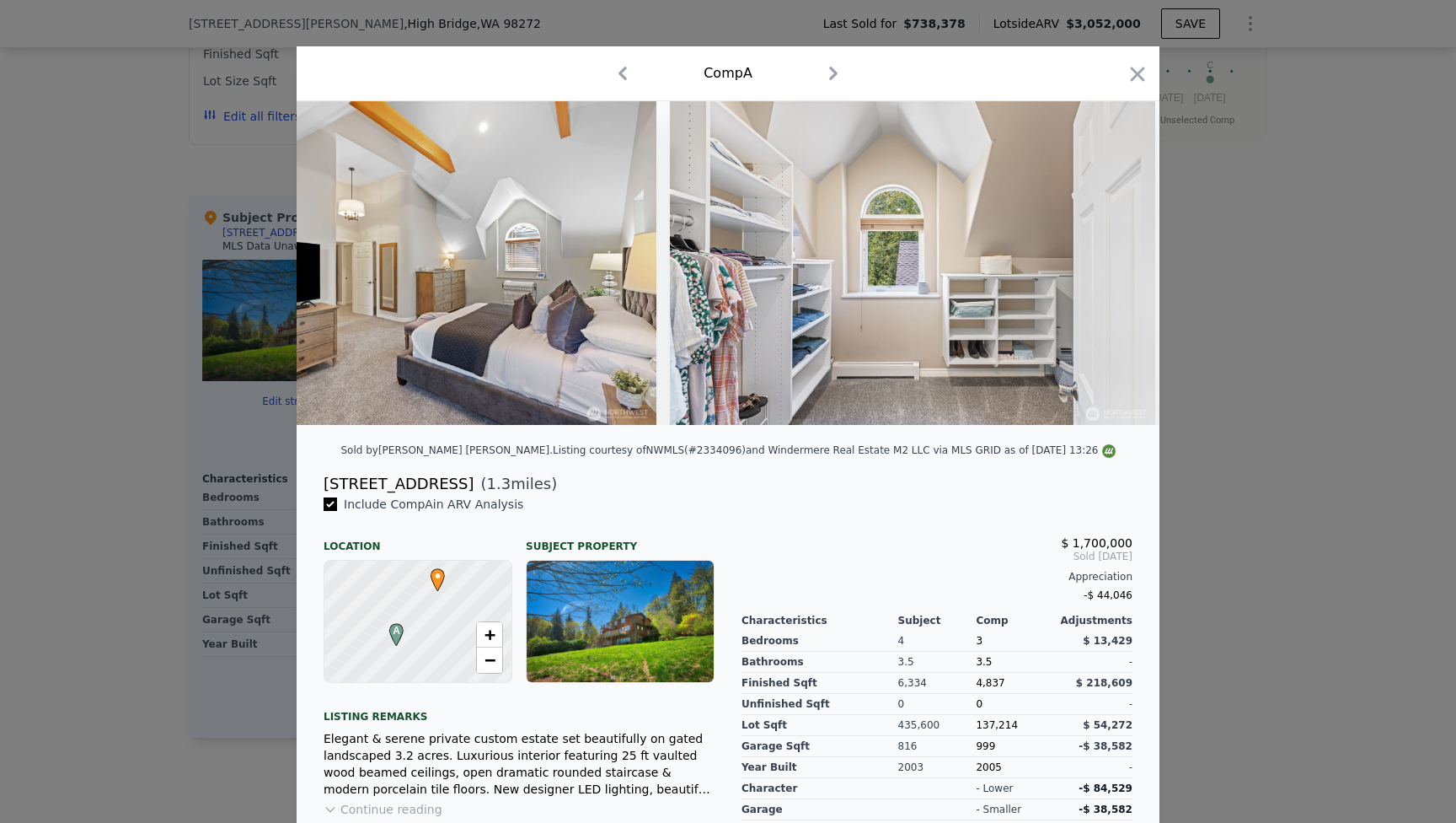
click at [1111, 262] on div at bounding box center [728, 262] width 863 height 324
click at [1111, 262] on icon at bounding box center [1116, 262] width 34 height 34
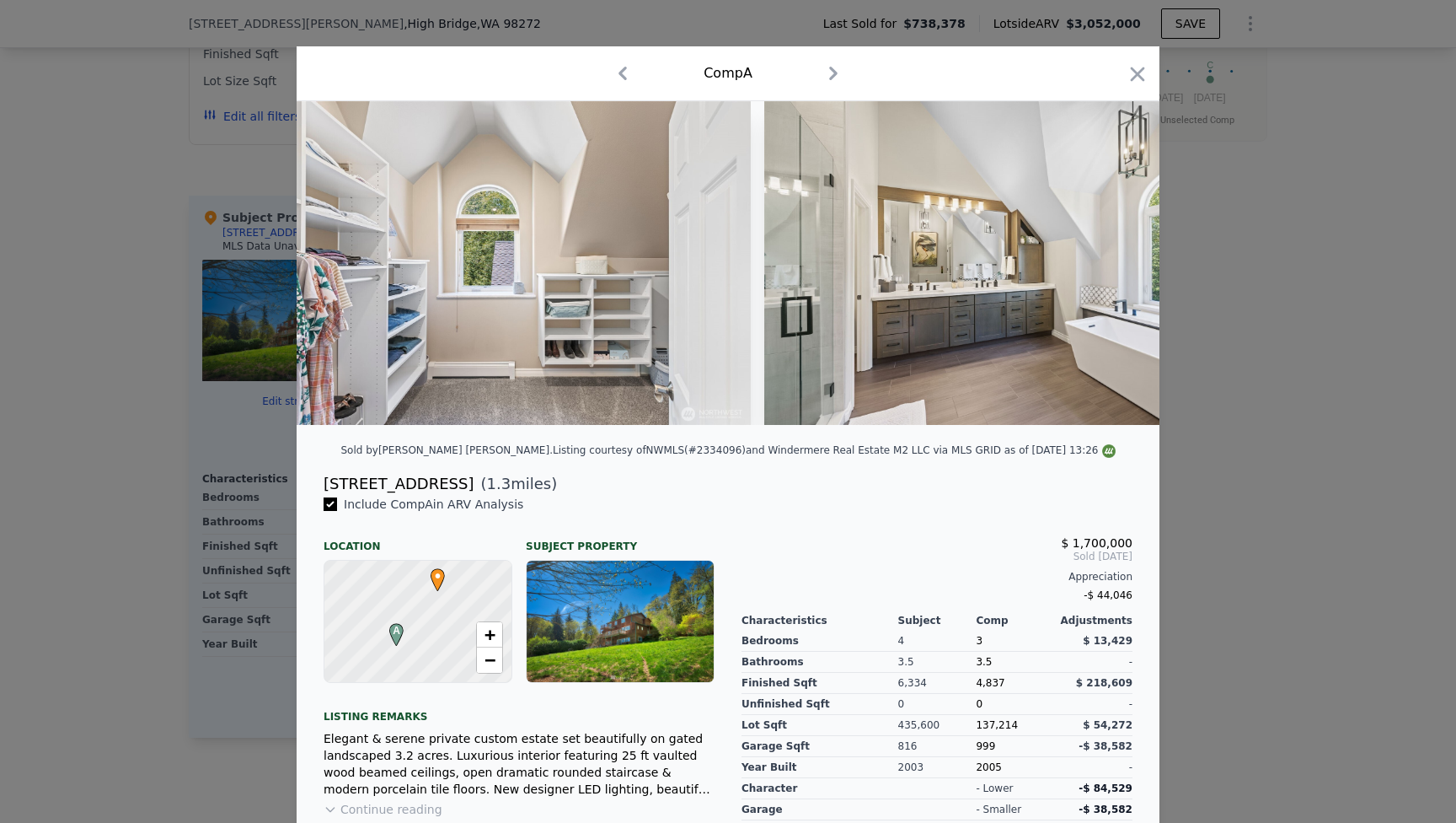
click at [1111, 262] on div at bounding box center [728, 262] width 863 height 324
click at [1111, 262] on icon at bounding box center [1116, 262] width 34 height 34
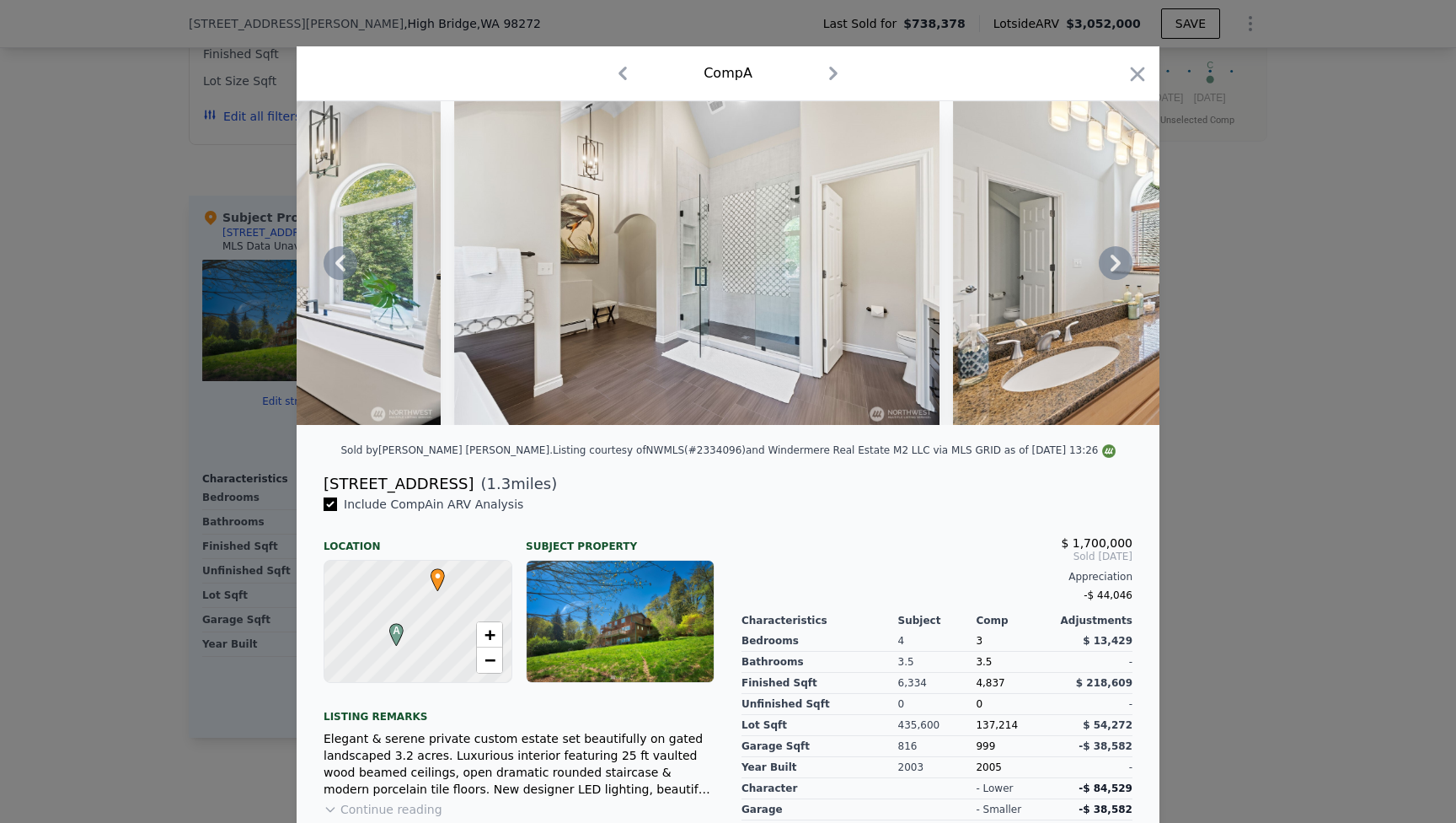
click at [1111, 262] on icon at bounding box center [1116, 262] width 34 height 34
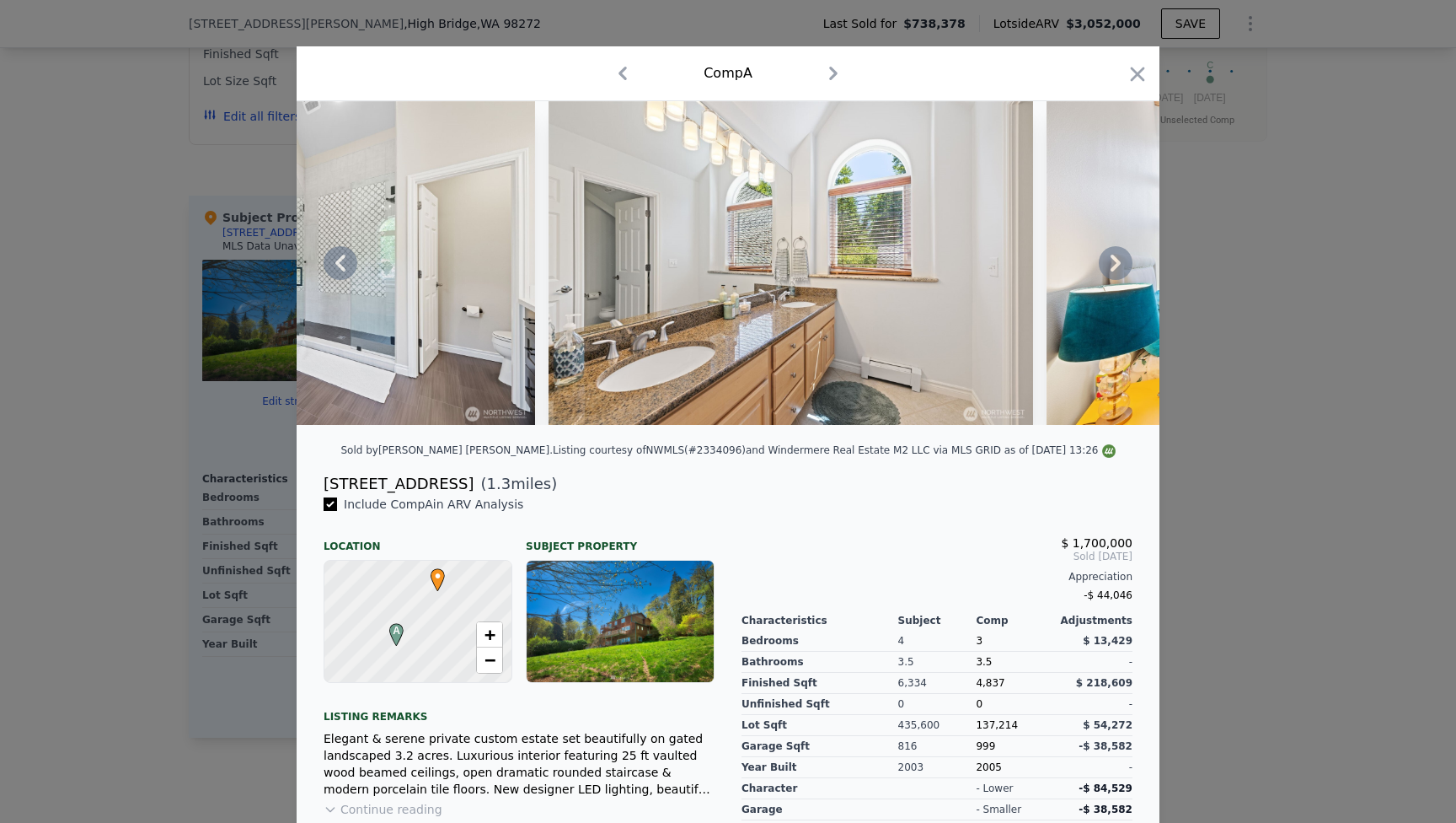
click at [1111, 262] on icon at bounding box center [1116, 262] width 34 height 34
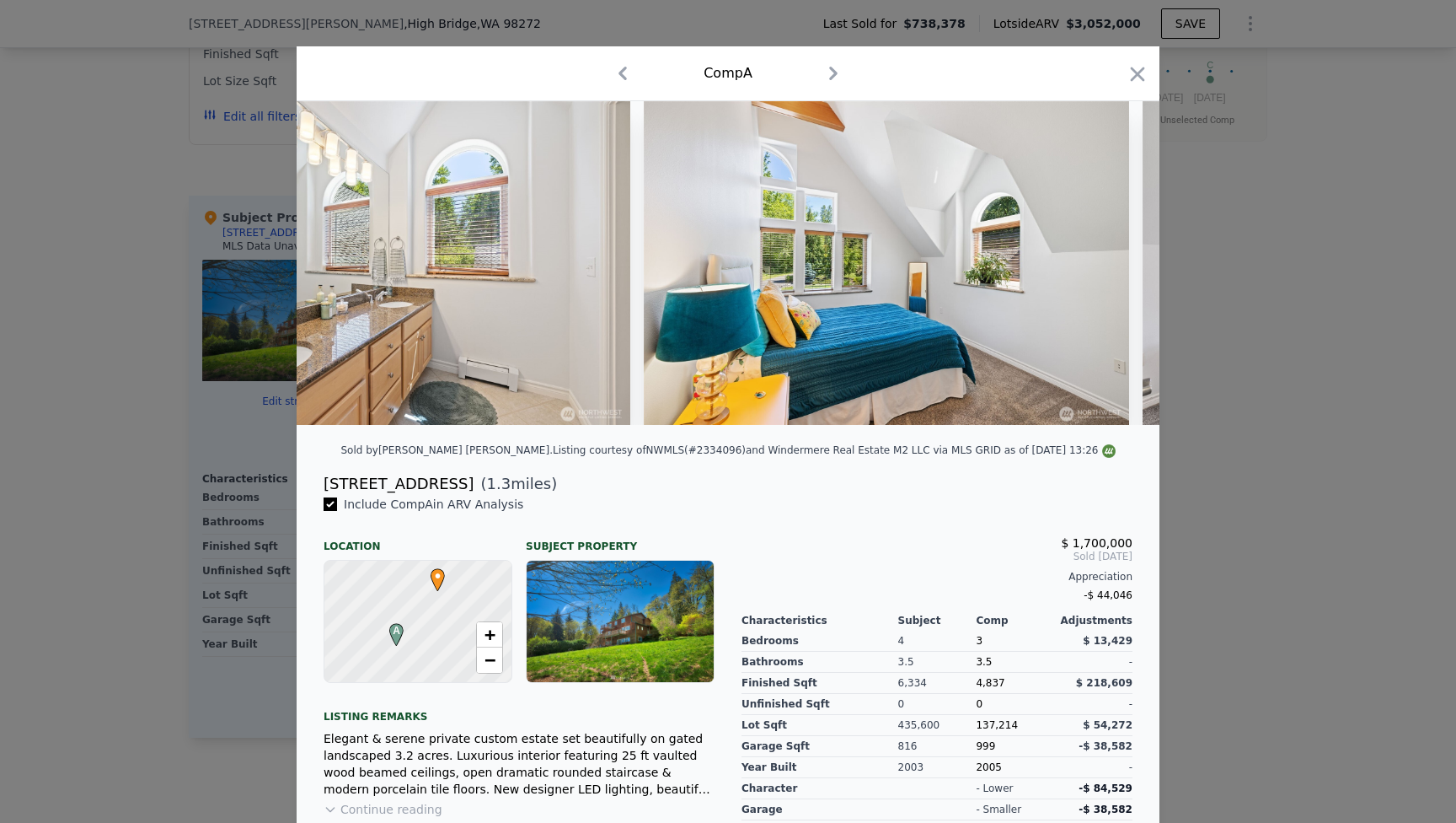
click at [1111, 262] on img at bounding box center [886, 262] width 485 height 324
click at [1111, 262] on div at bounding box center [728, 262] width 863 height 324
click at [1111, 262] on icon at bounding box center [1116, 262] width 34 height 34
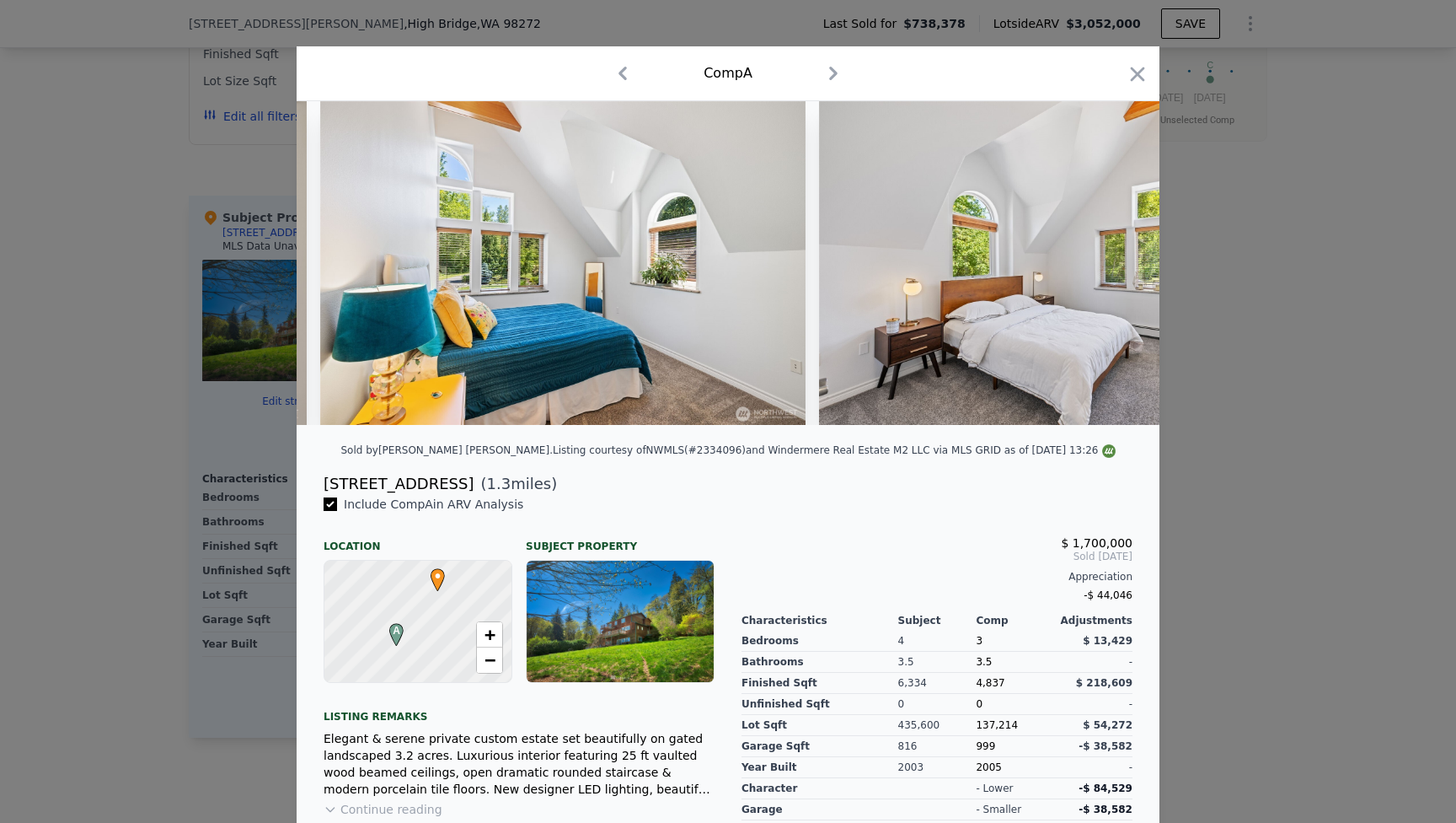
click at [1111, 262] on img at bounding box center [1061, 262] width 485 height 324
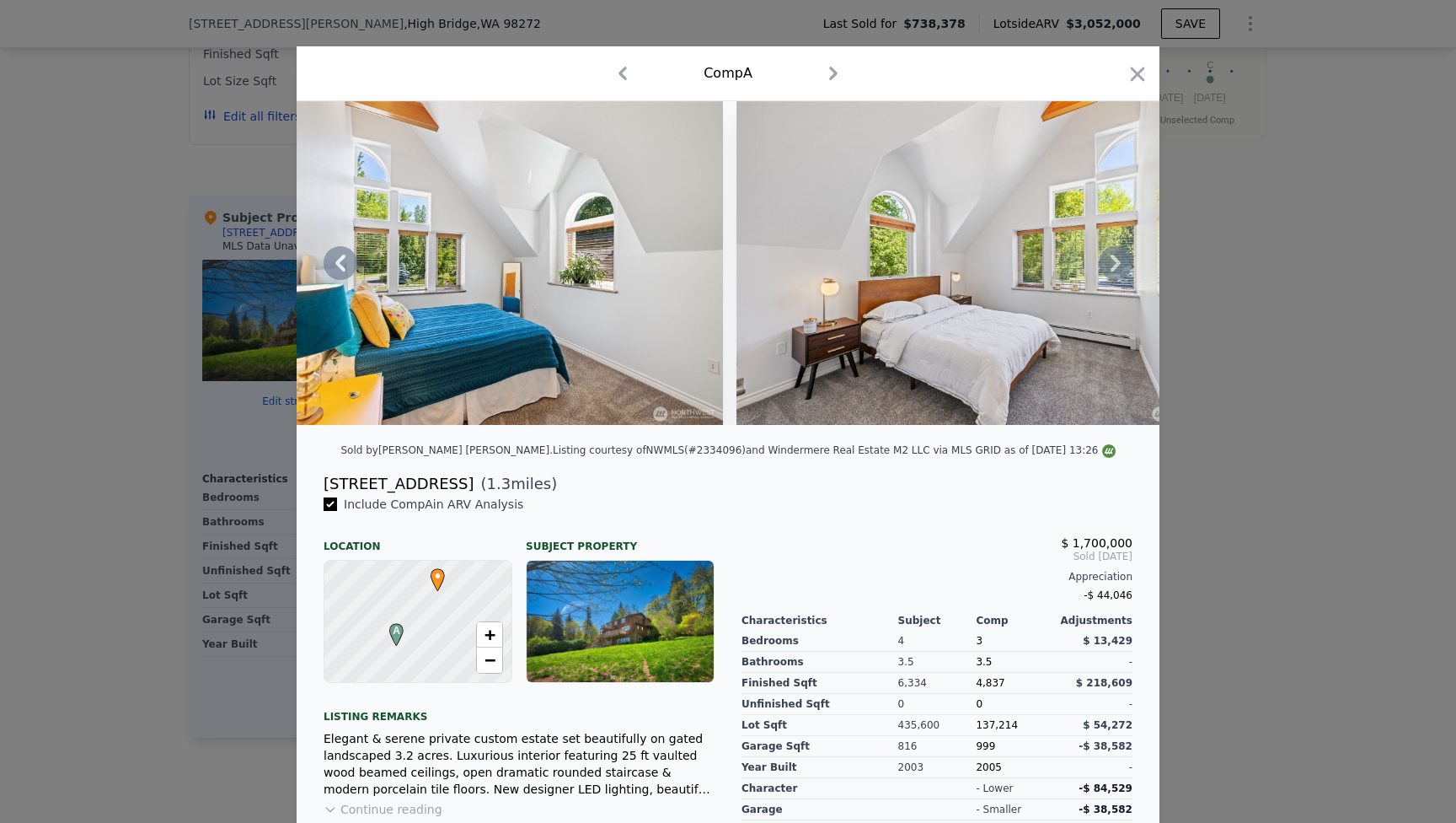
click at [1111, 262] on icon at bounding box center [1116, 262] width 34 height 34
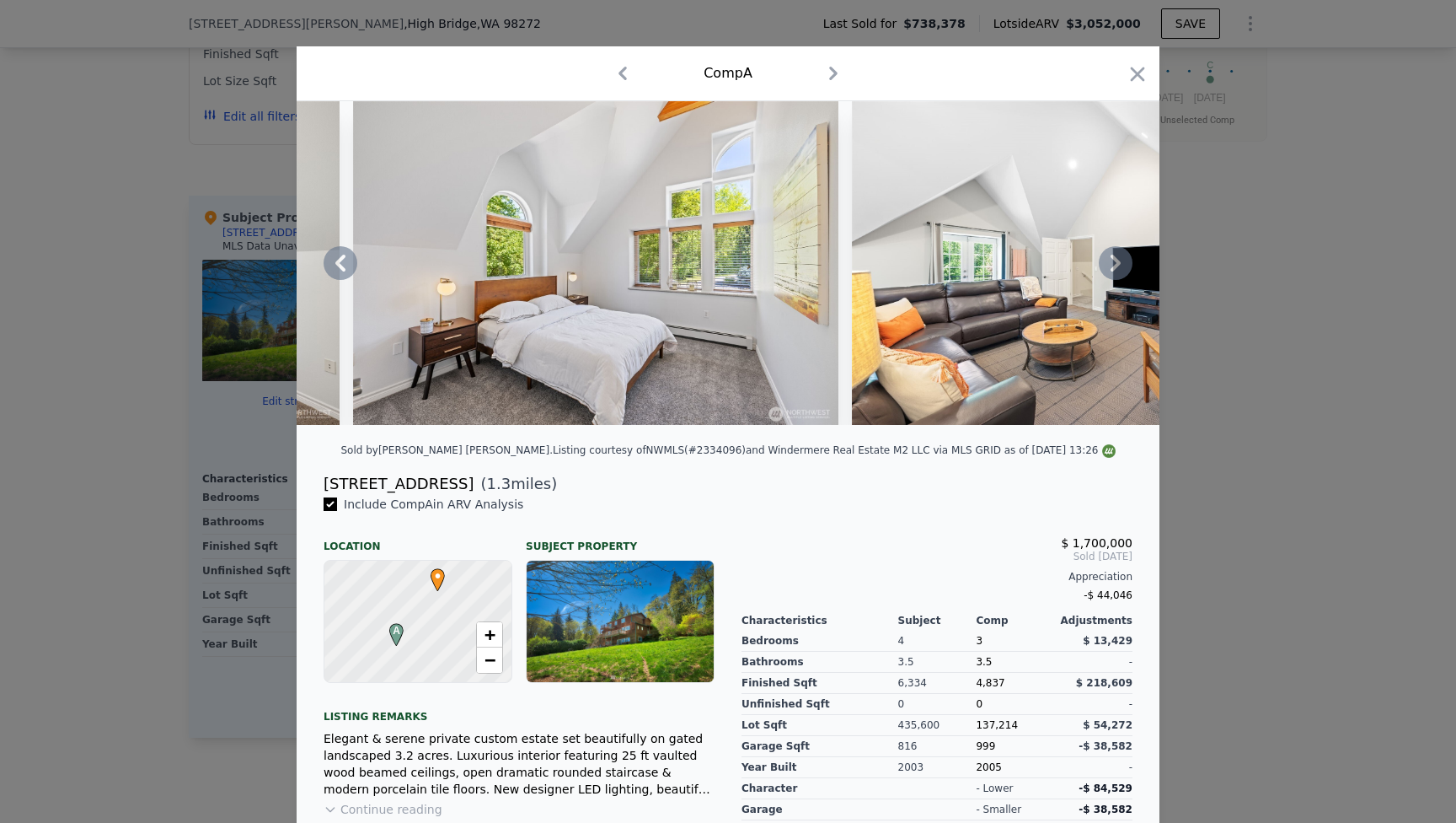
click at [1111, 262] on img at bounding box center [1095, 262] width 485 height 324
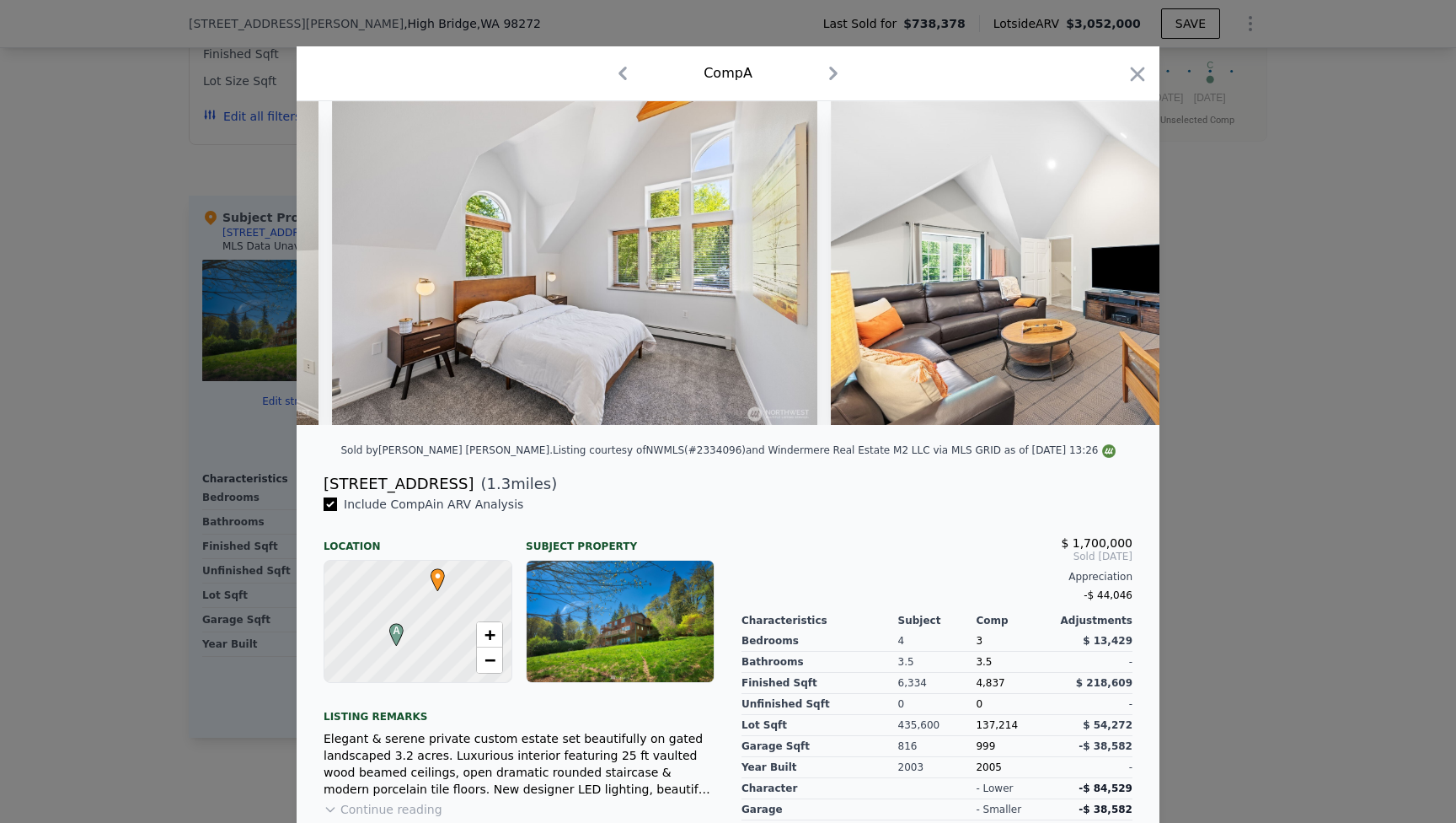
click at [1111, 262] on img at bounding box center [1073, 262] width 485 height 324
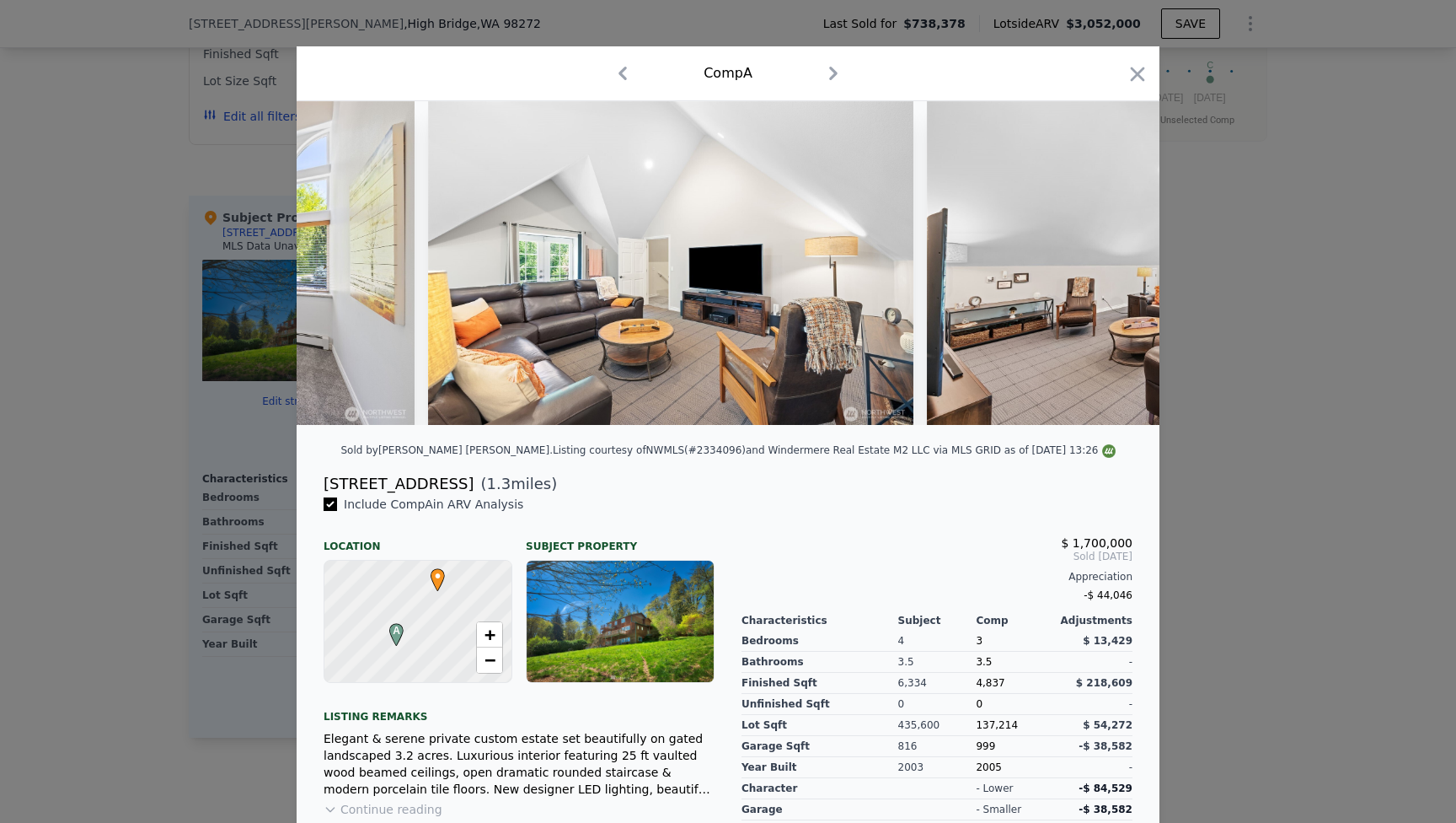
click at [1111, 262] on img at bounding box center [1170, 262] width 485 height 324
click at [1111, 262] on img at bounding box center [1168, 262] width 485 height 324
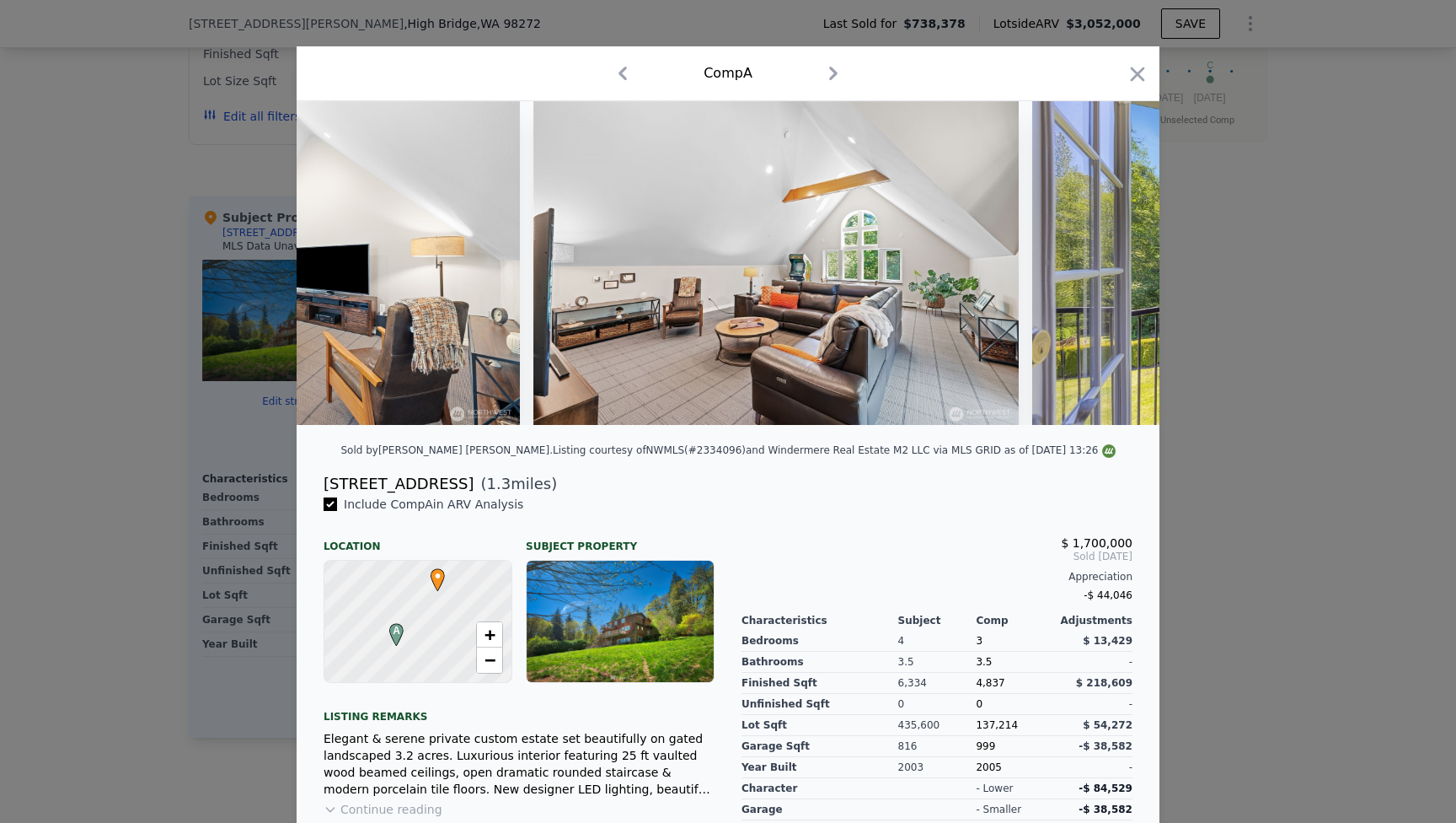
click at [1111, 262] on img at bounding box center [1274, 262] width 485 height 324
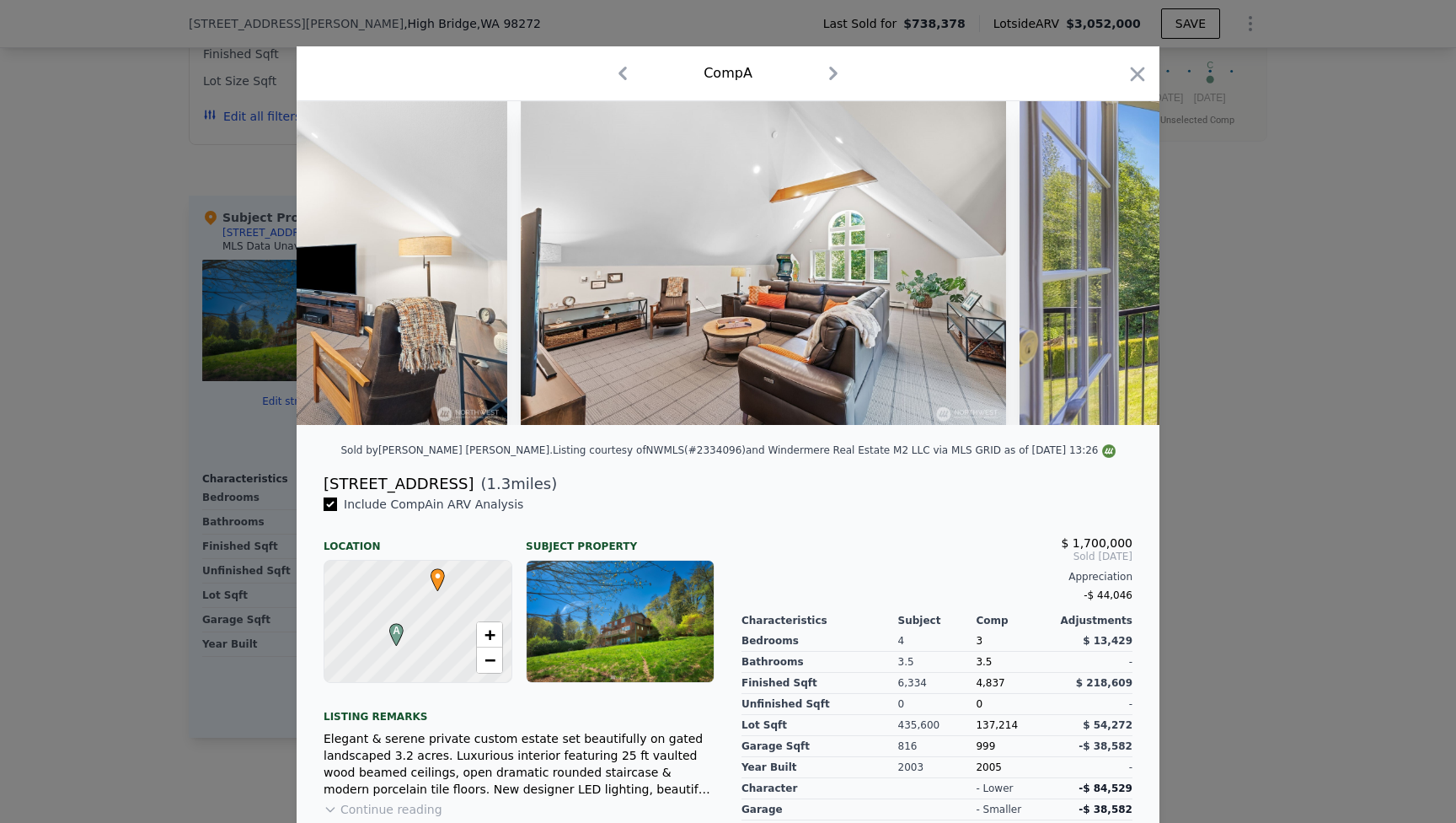
click at [1111, 262] on img at bounding box center [1262, 262] width 485 height 324
click at [1111, 262] on icon at bounding box center [1116, 262] width 34 height 34
click at [1111, 262] on img at bounding box center [1262, 262] width 485 height 324
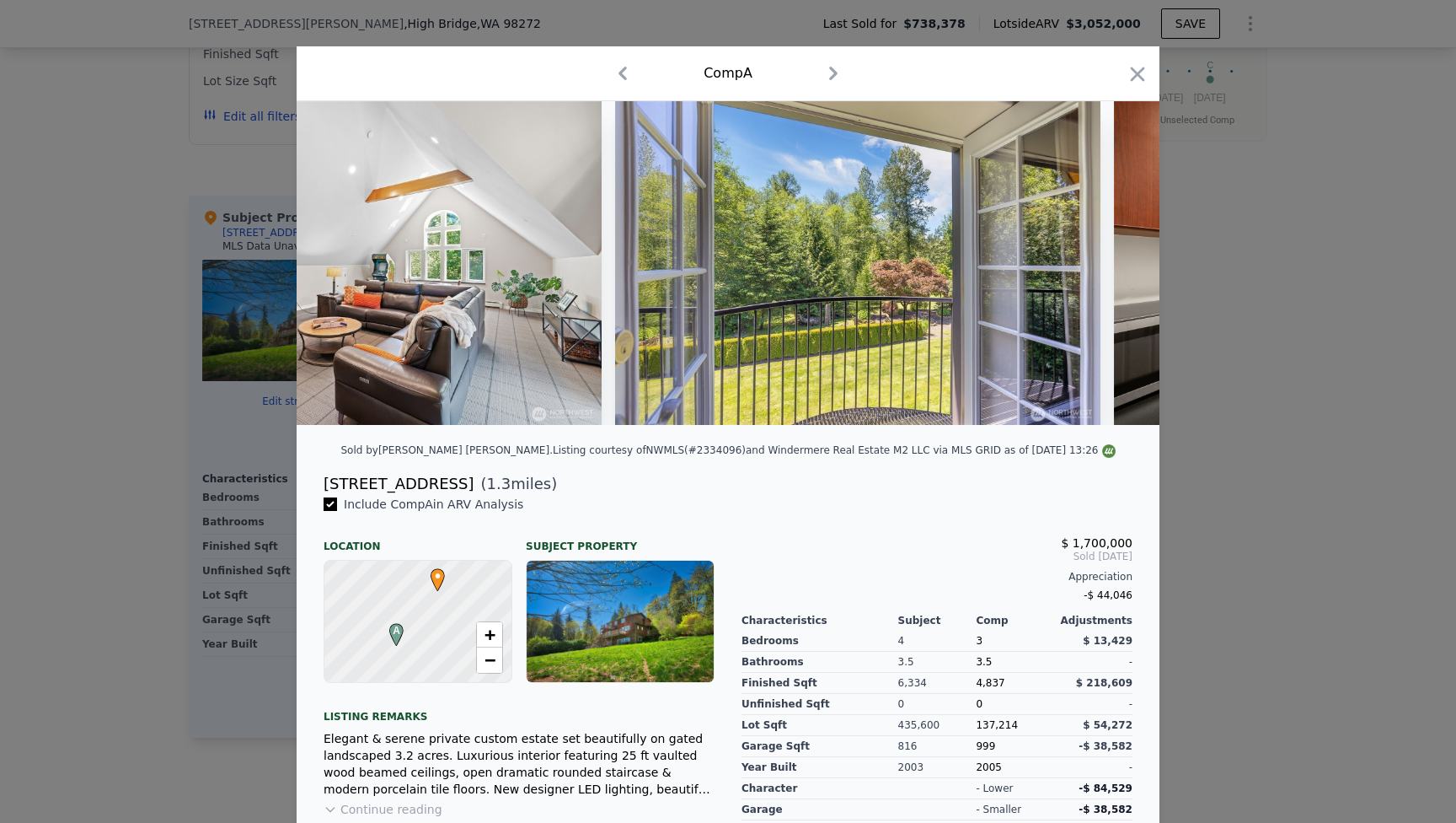
click at [1111, 262] on div at bounding box center [728, 262] width 863 height 324
click at [1111, 262] on icon at bounding box center [1116, 262] width 34 height 34
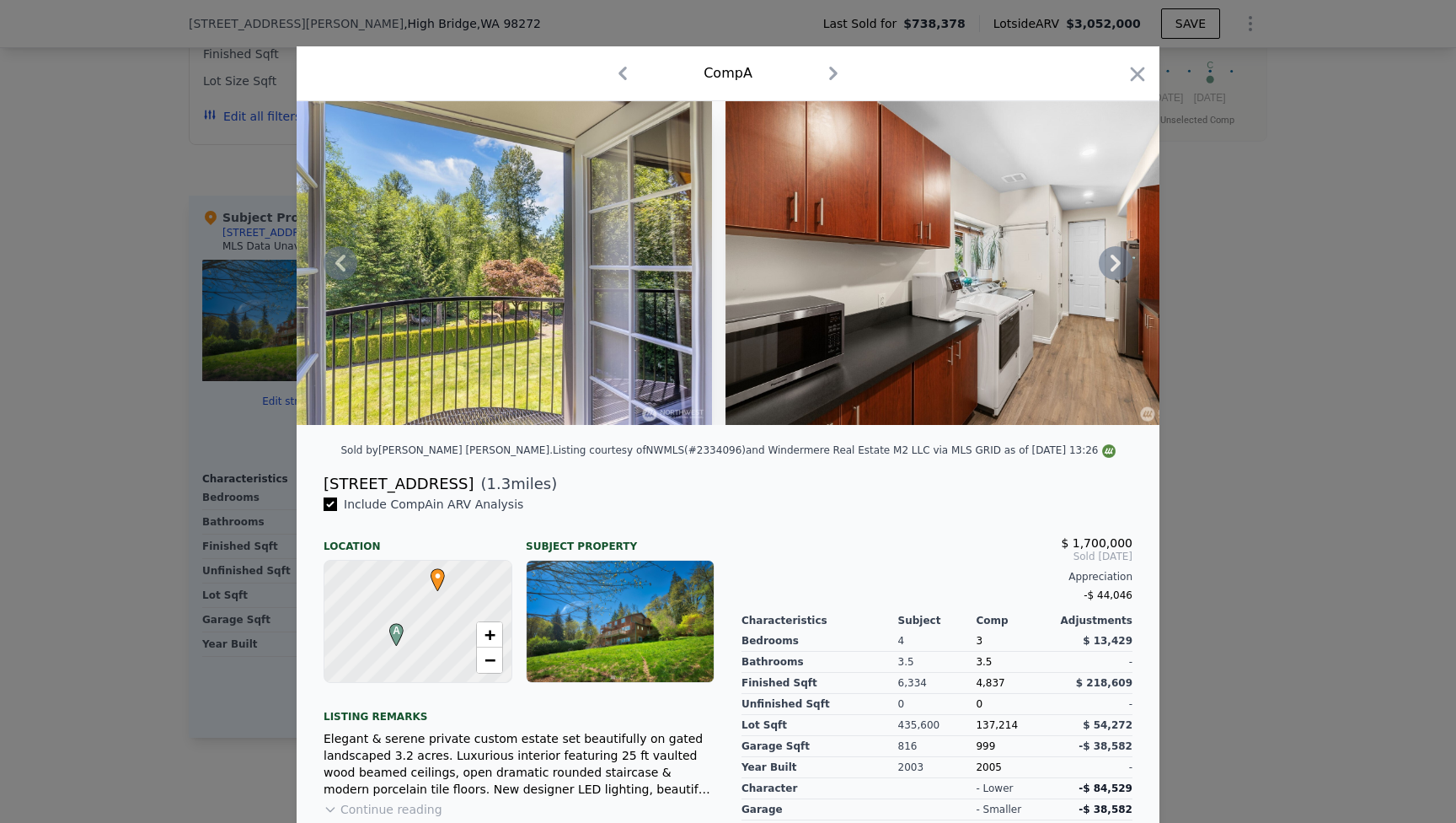
click at [1111, 262] on img at bounding box center [968, 262] width 485 height 324
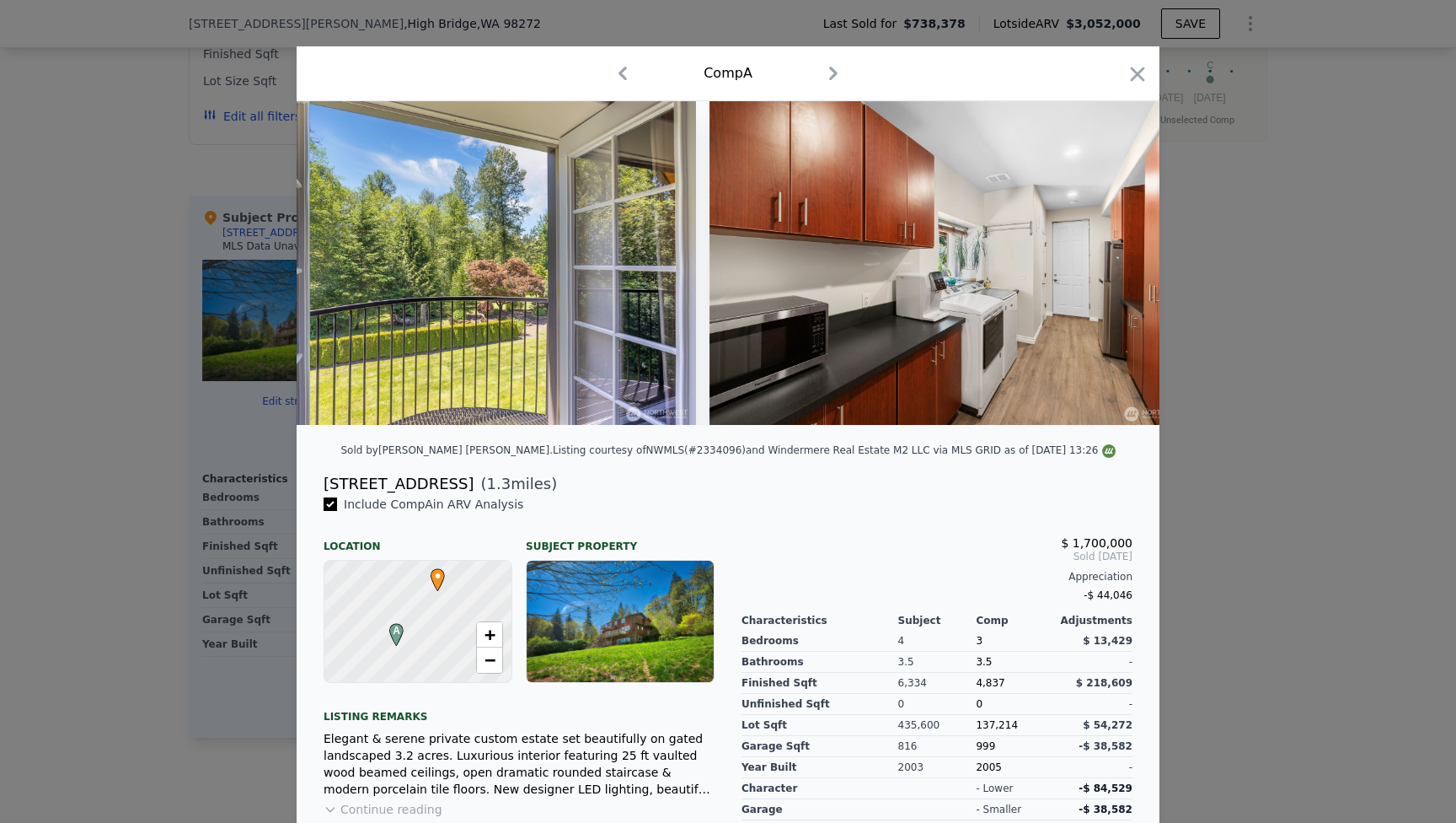
click at [1111, 262] on img at bounding box center [951, 262] width 485 height 324
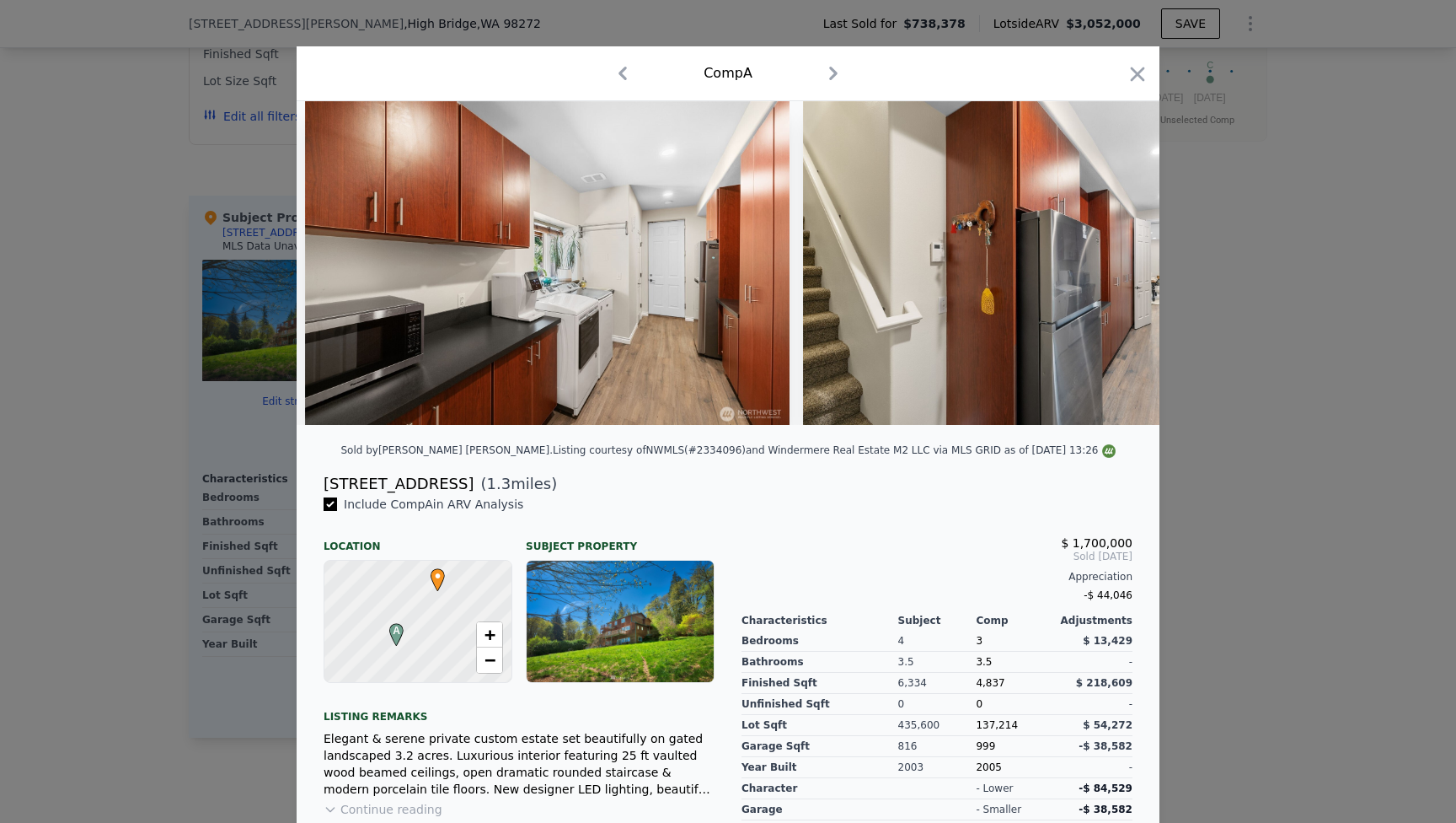
click at [1111, 262] on img at bounding box center [1046, 262] width 485 height 324
click at [1111, 262] on icon at bounding box center [1116, 262] width 34 height 34
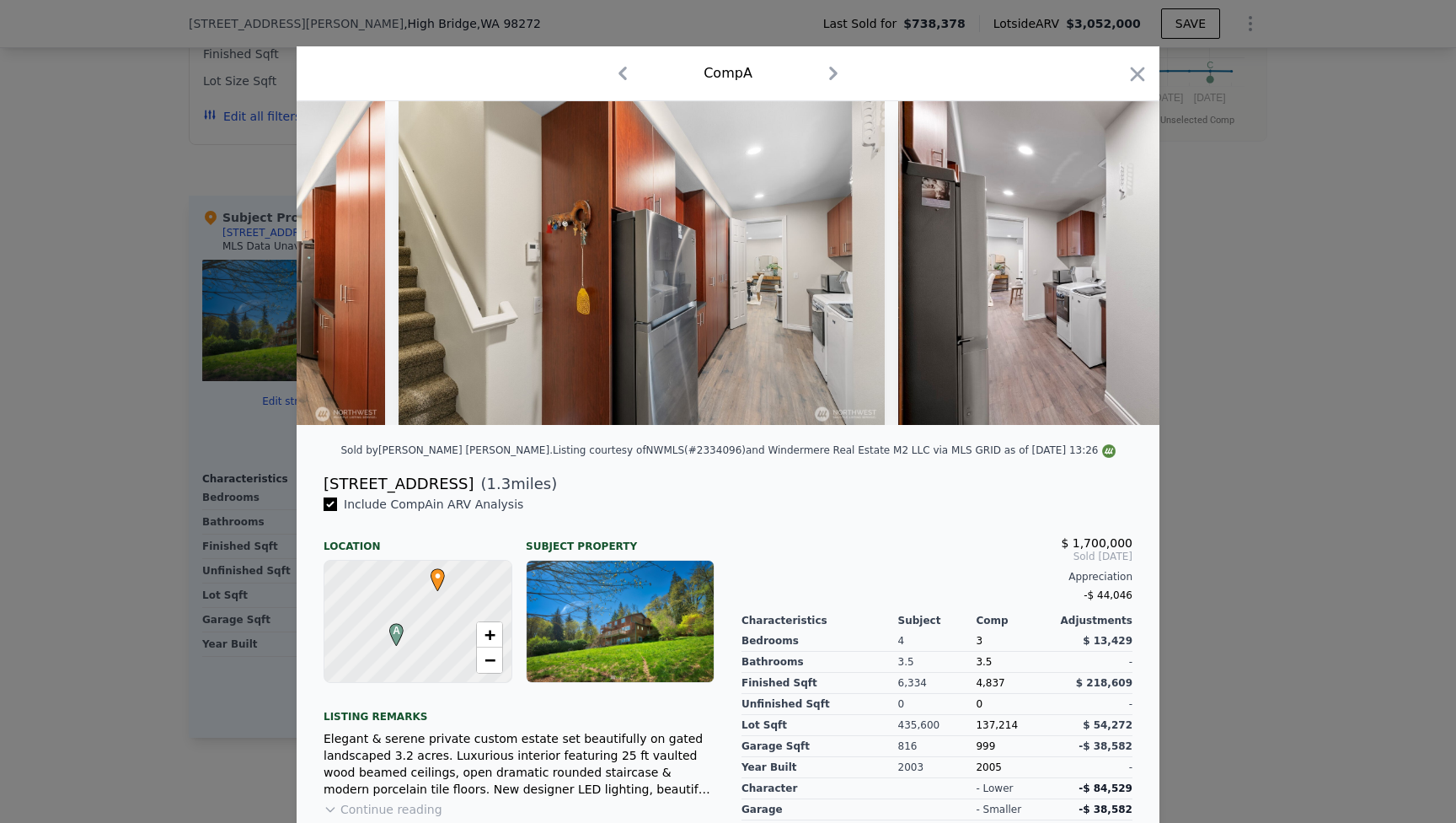
click at [1111, 262] on img at bounding box center [1141, 262] width 485 height 324
click at [1111, 262] on icon at bounding box center [1116, 262] width 34 height 34
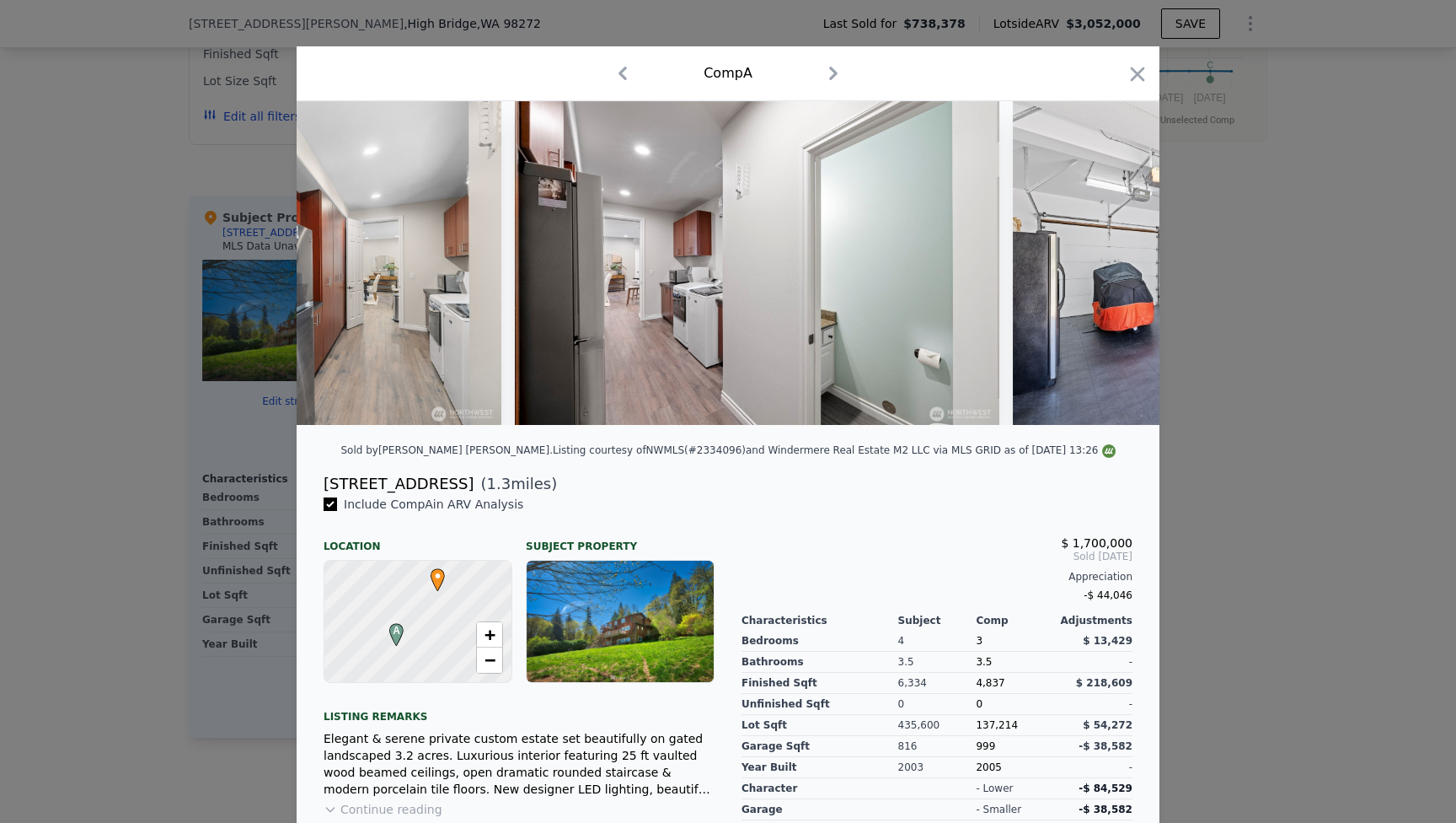
click at [1111, 262] on img at bounding box center [1255, 262] width 485 height 324
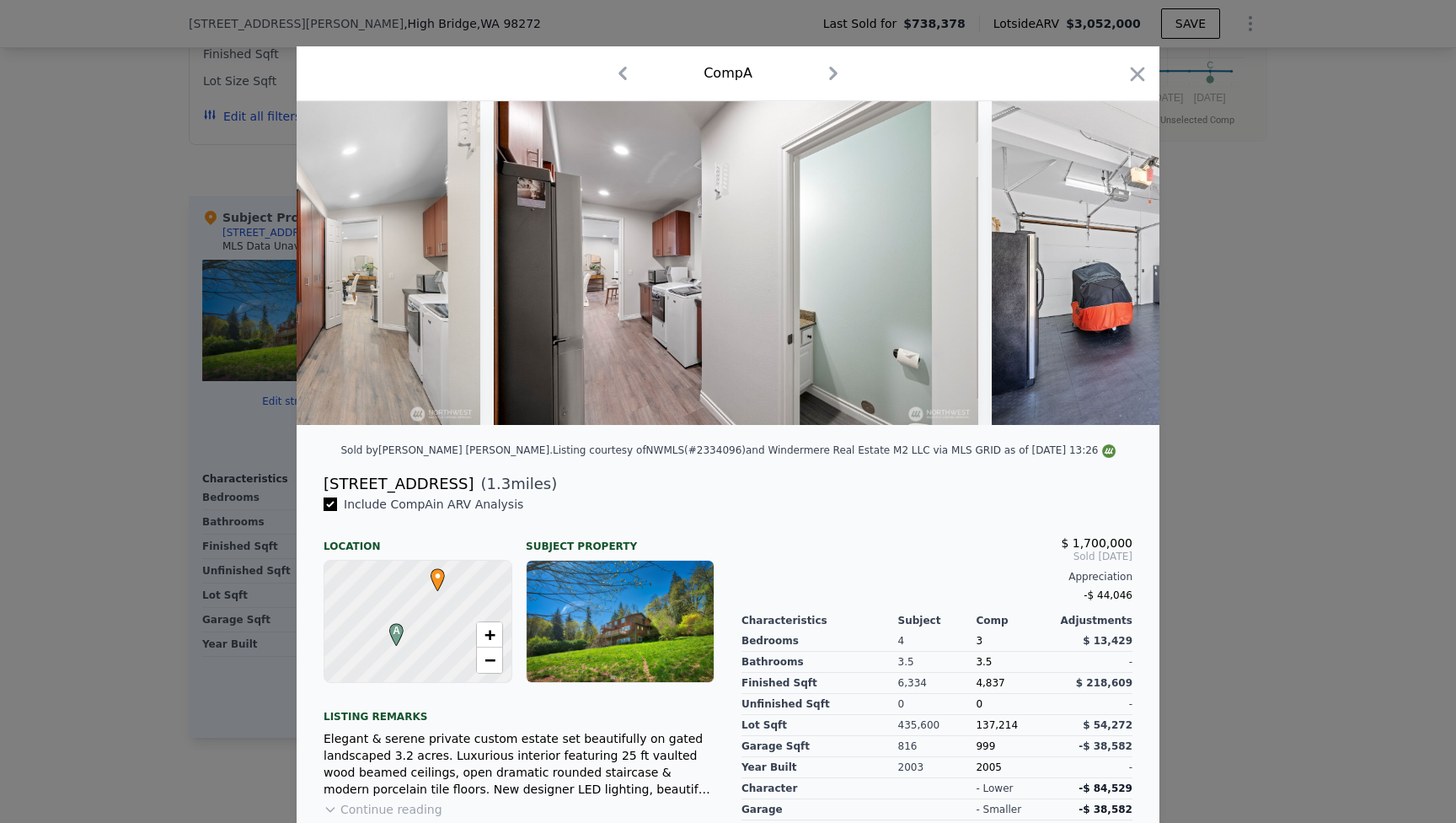
click at [1111, 262] on img at bounding box center [1234, 262] width 485 height 324
click at [1111, 262] on icon at bounding box center [1116, 262] width 34 height 34
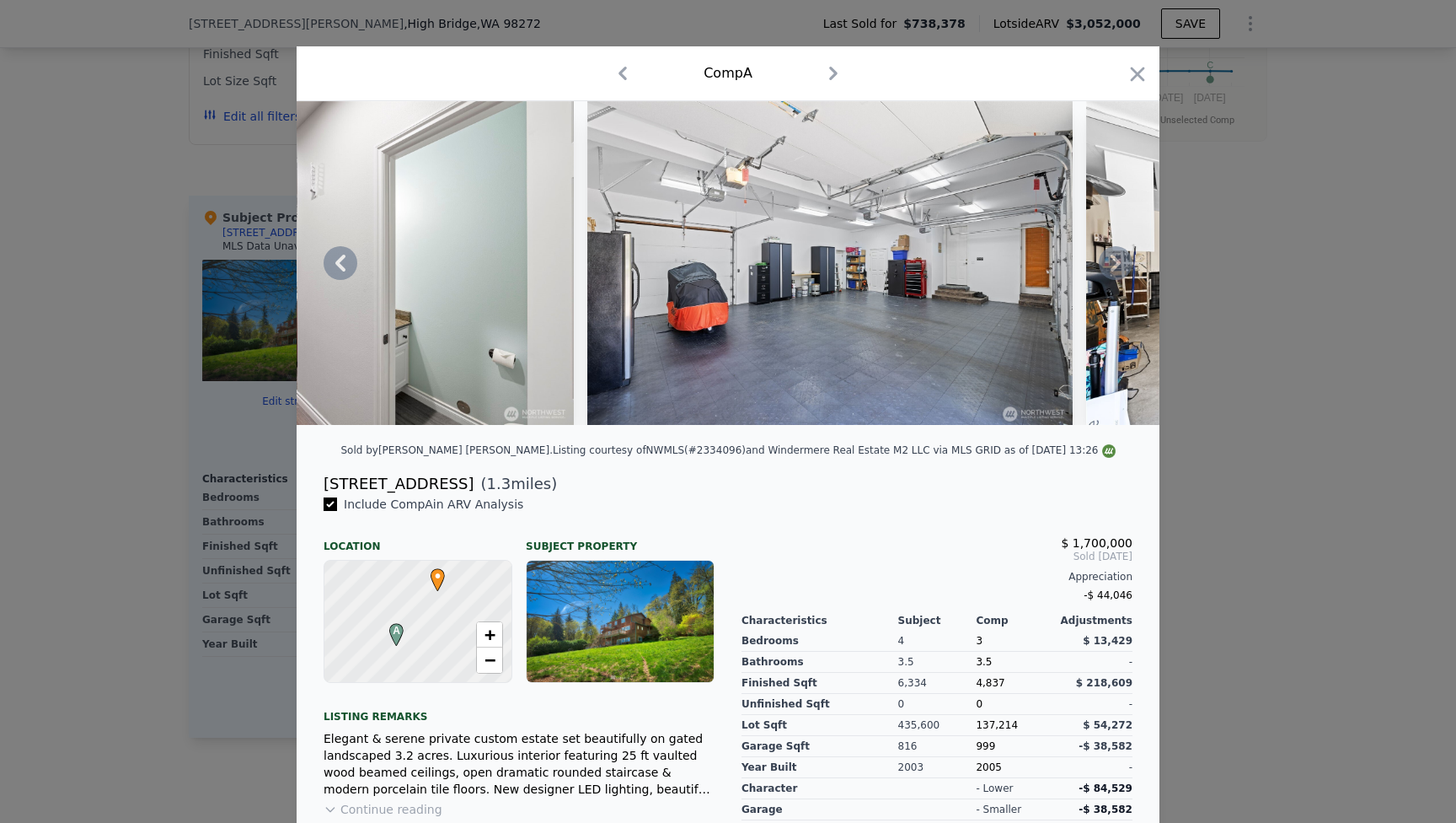
click at [1111, 262] on img at bounding box center [1328, 262] width 485 height 324
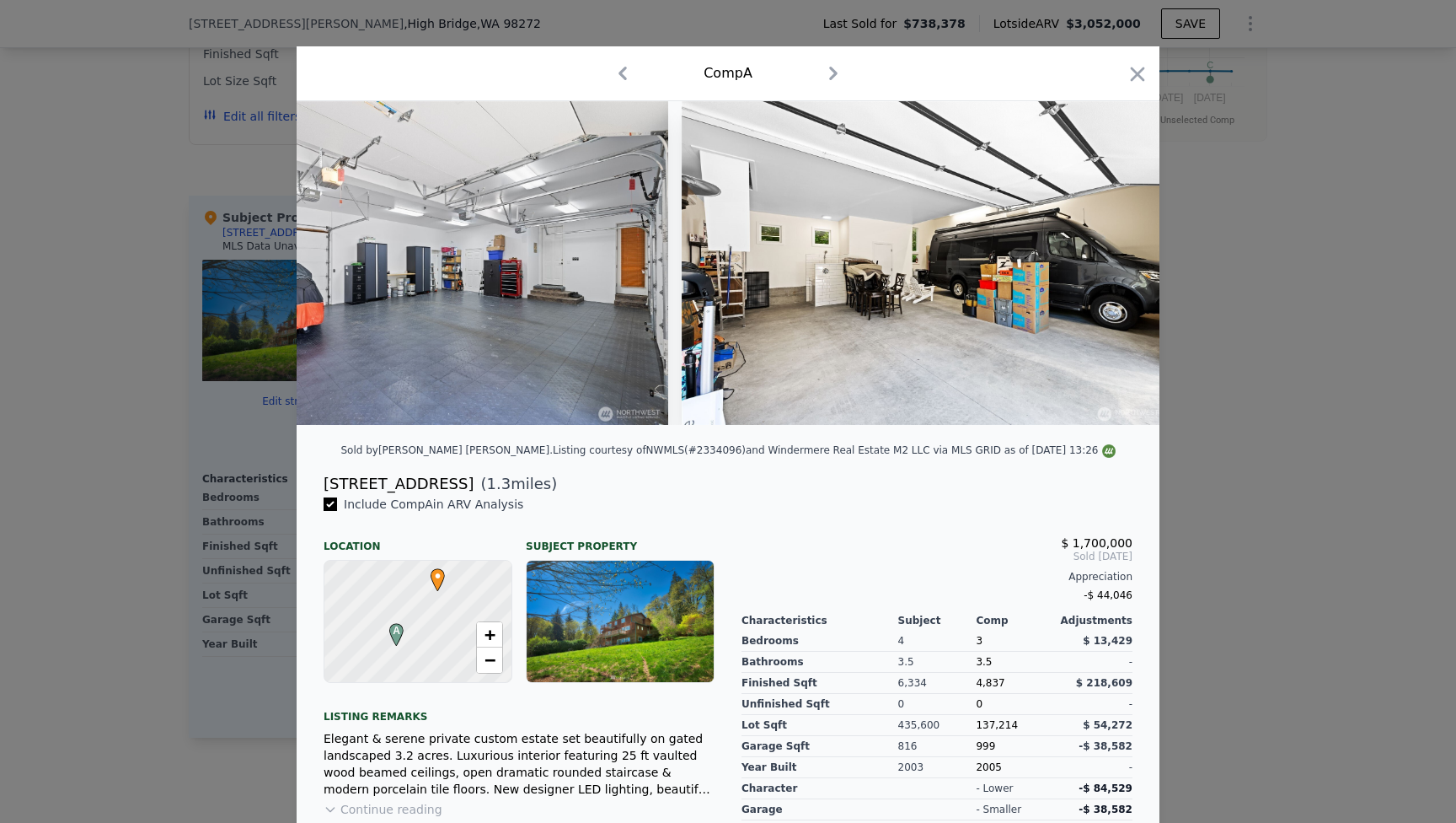
click at [1111, 262] on img at bounding box center [924, 262] width 485 height 324
click at [1111, 262] on icon at bounding box center [1116, 262] width 34 height 34
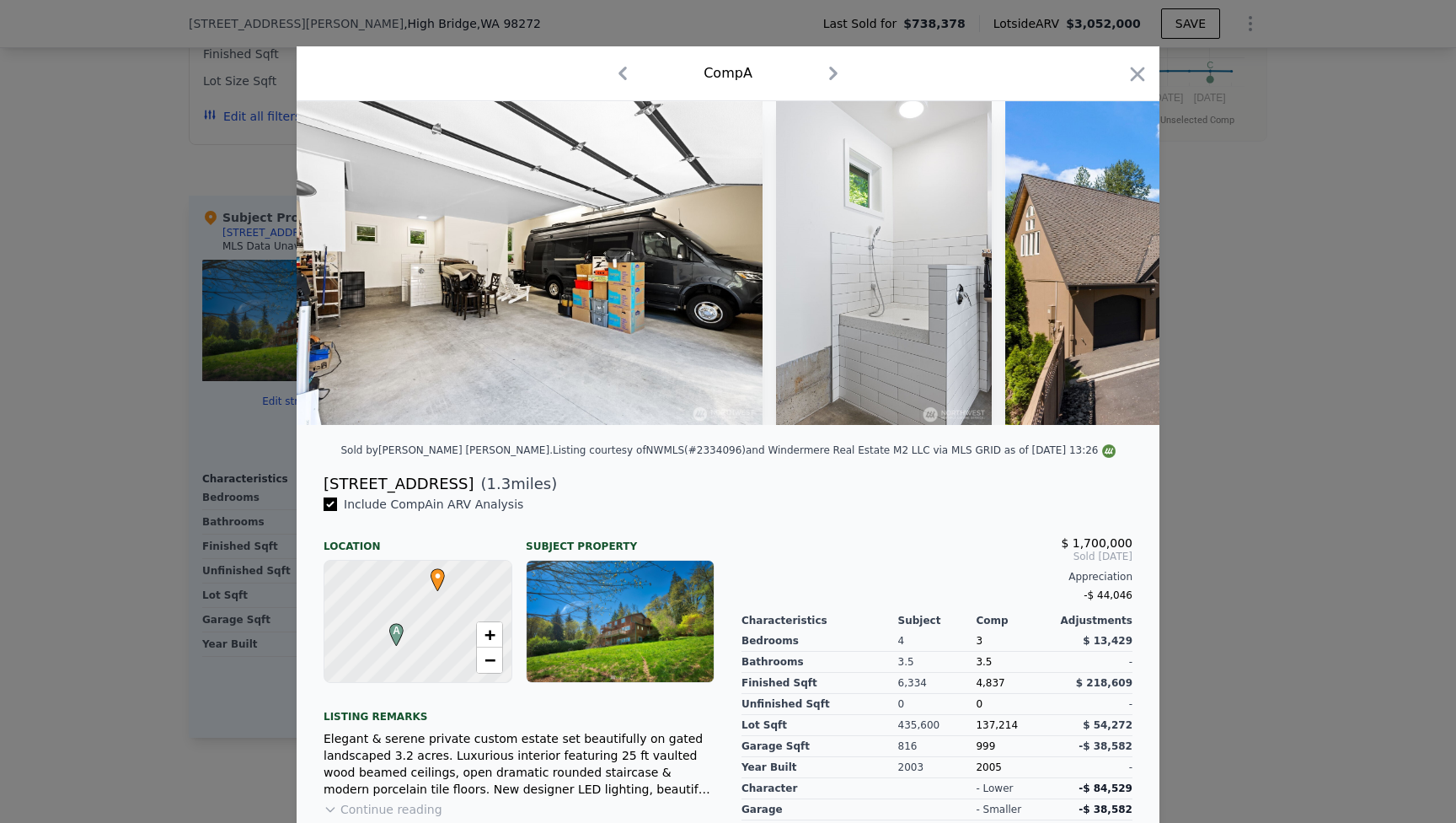
click at [1111, 262] on img at bounding box center [1222, 262] width 432 height 324
click at [1111, 262] on icon at bounding box center [1116, 262] width 34 height 34
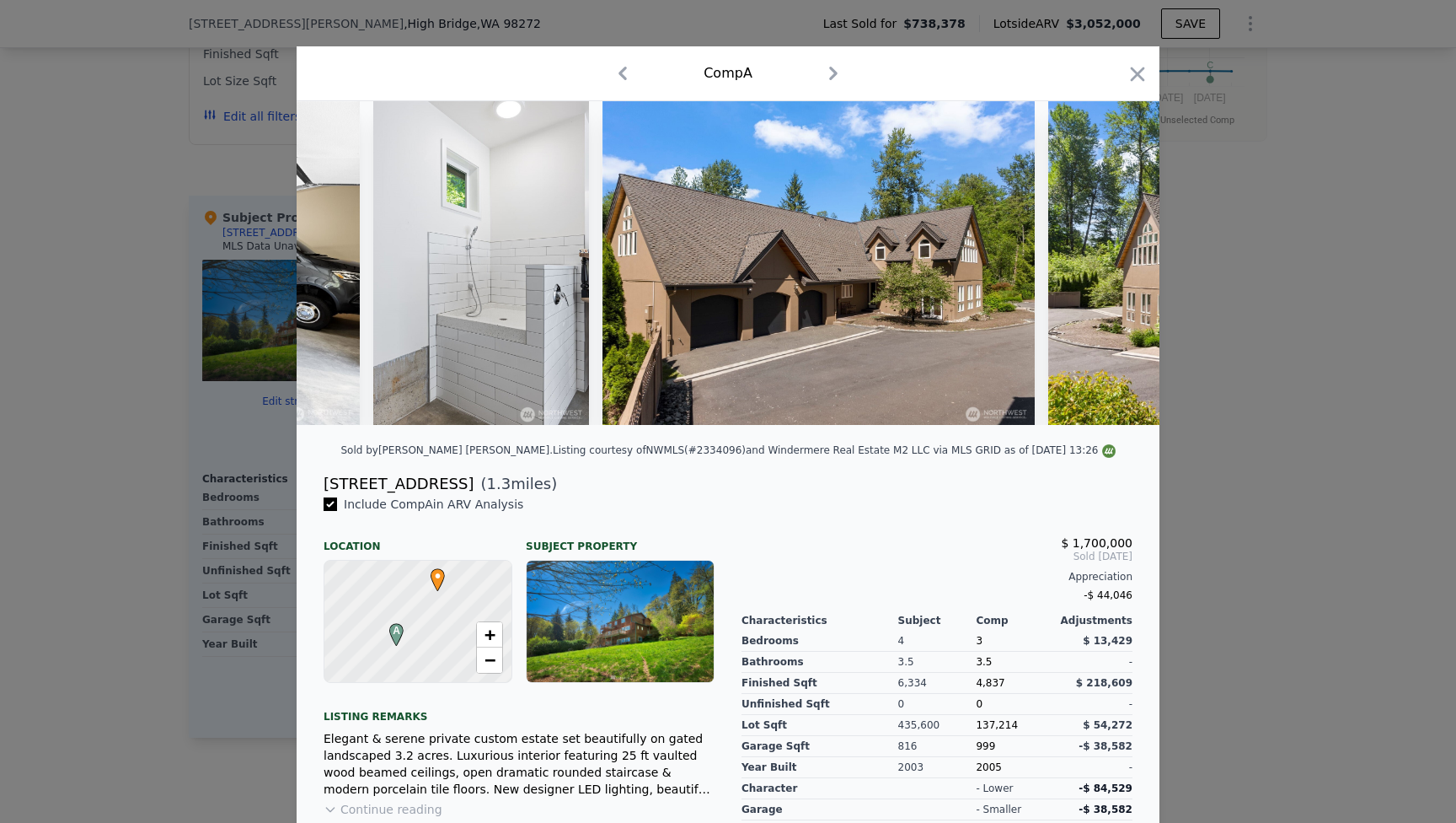
click at [1111, 262] on img at bounding box center [1265, 262] width 432 height 324
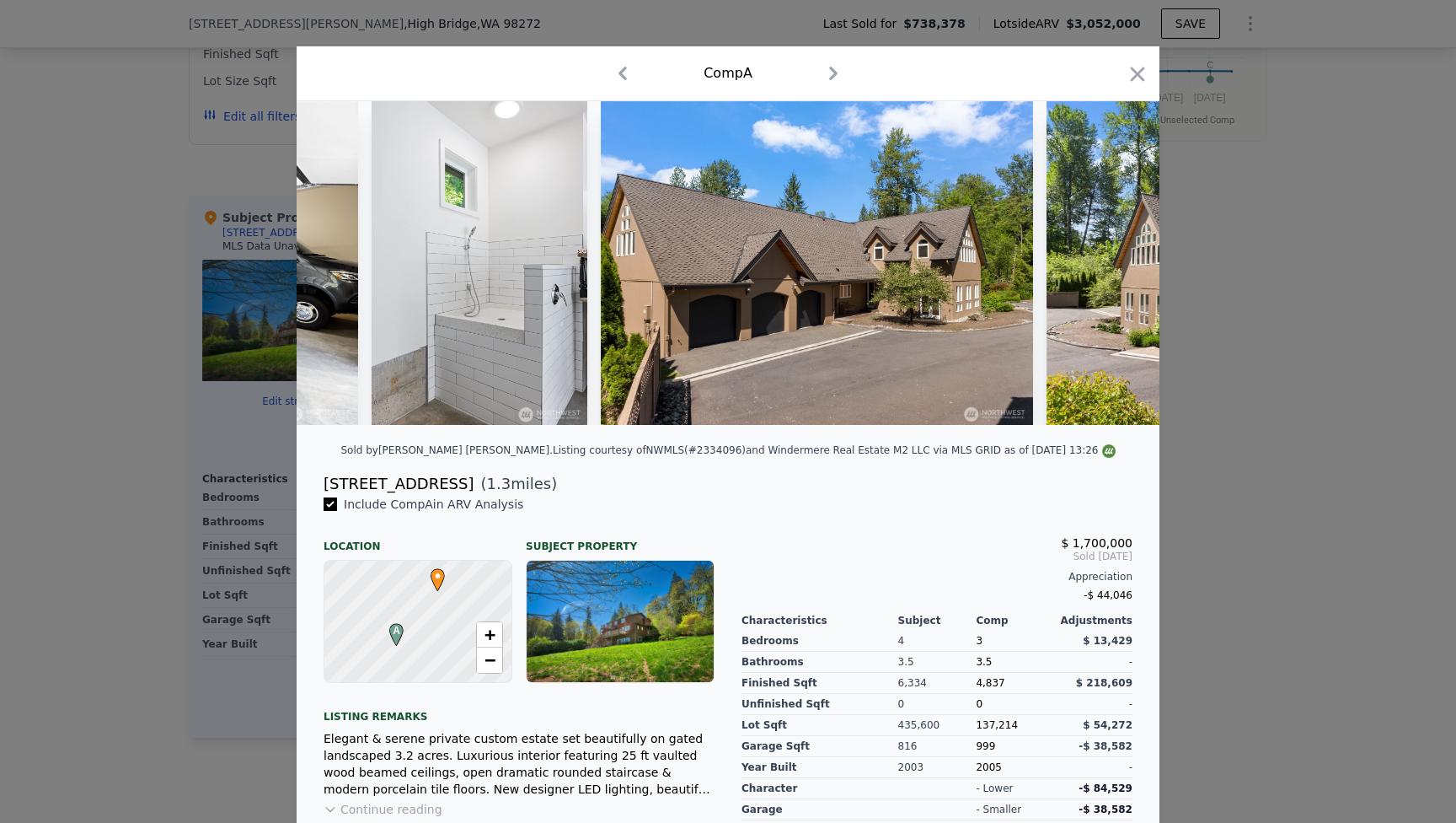
click at [1111, 262] on img at bounding box center [1263, 262] width 432 height 324
click at [1111, 262] on icon at bounding box center [1116, 262] width 34 height 34
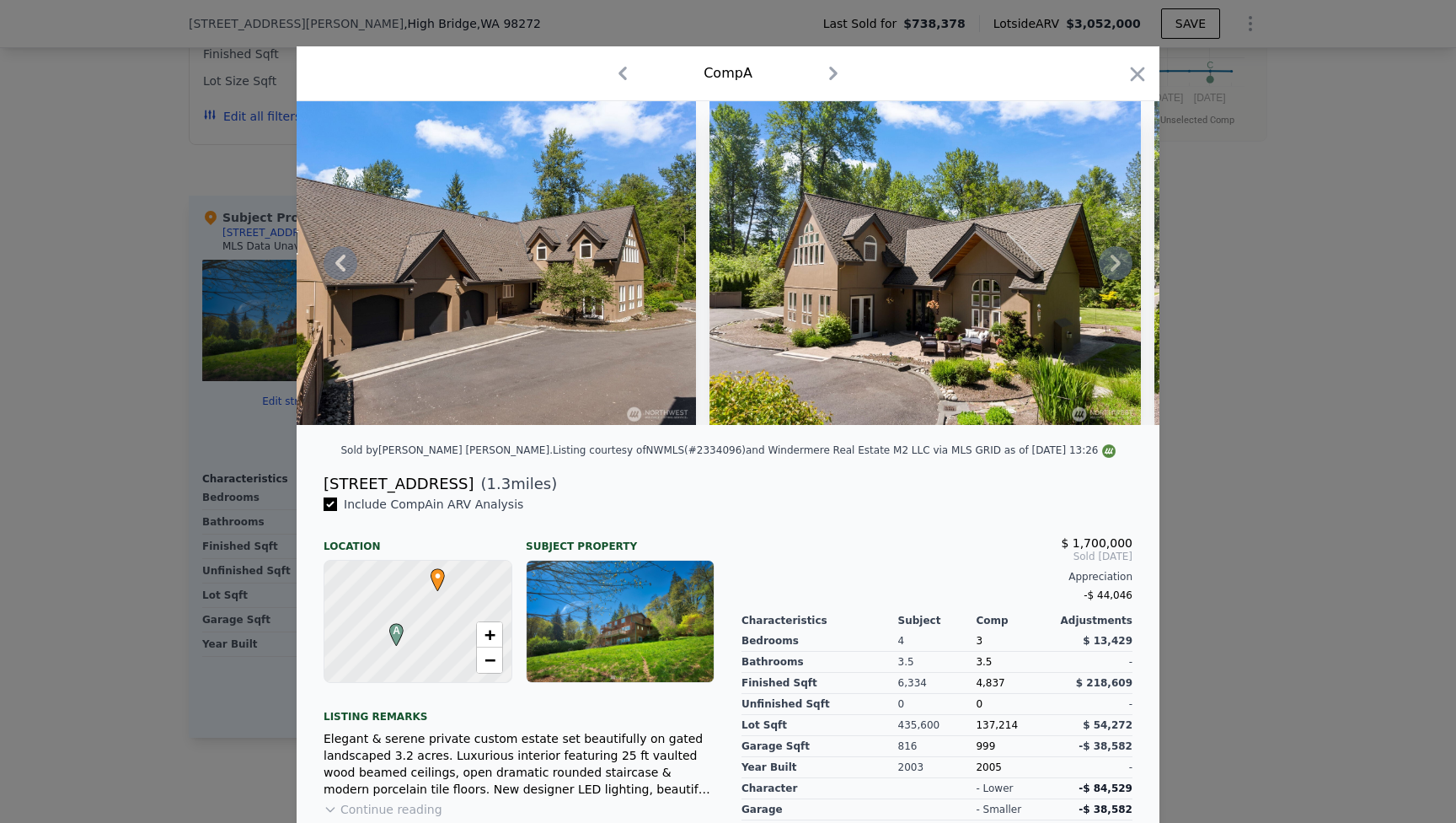
scroll to position [0, 16183]
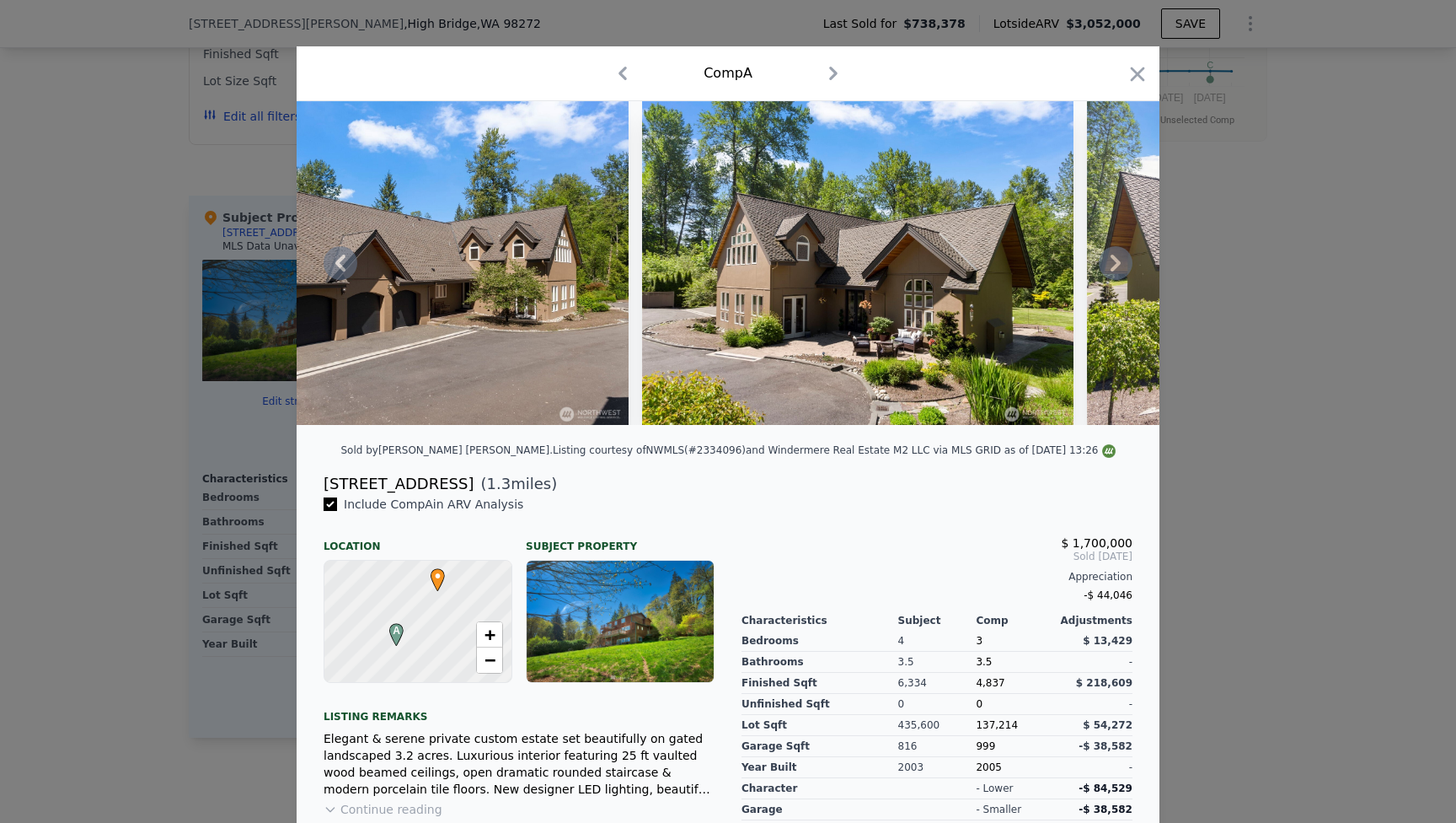
click at [1111, 262] on icon at bounding box center [1116, 262] width 34 height 34
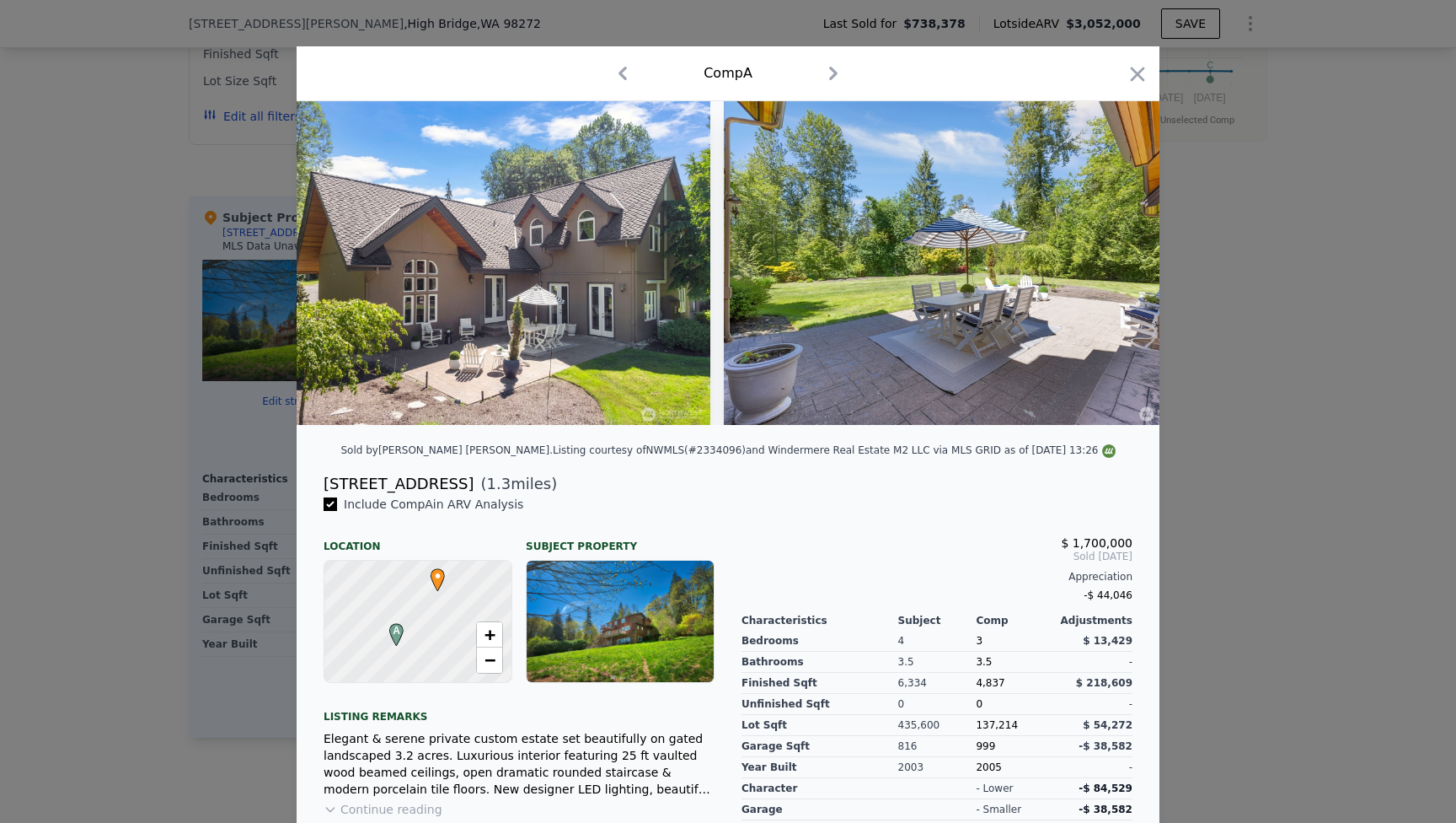
click at [1111, 262] on img at bounding box center [966, 262] width 485 height 324
click at [1111, 262] on icon at bounding box center [1116, 262] width 34 height 34
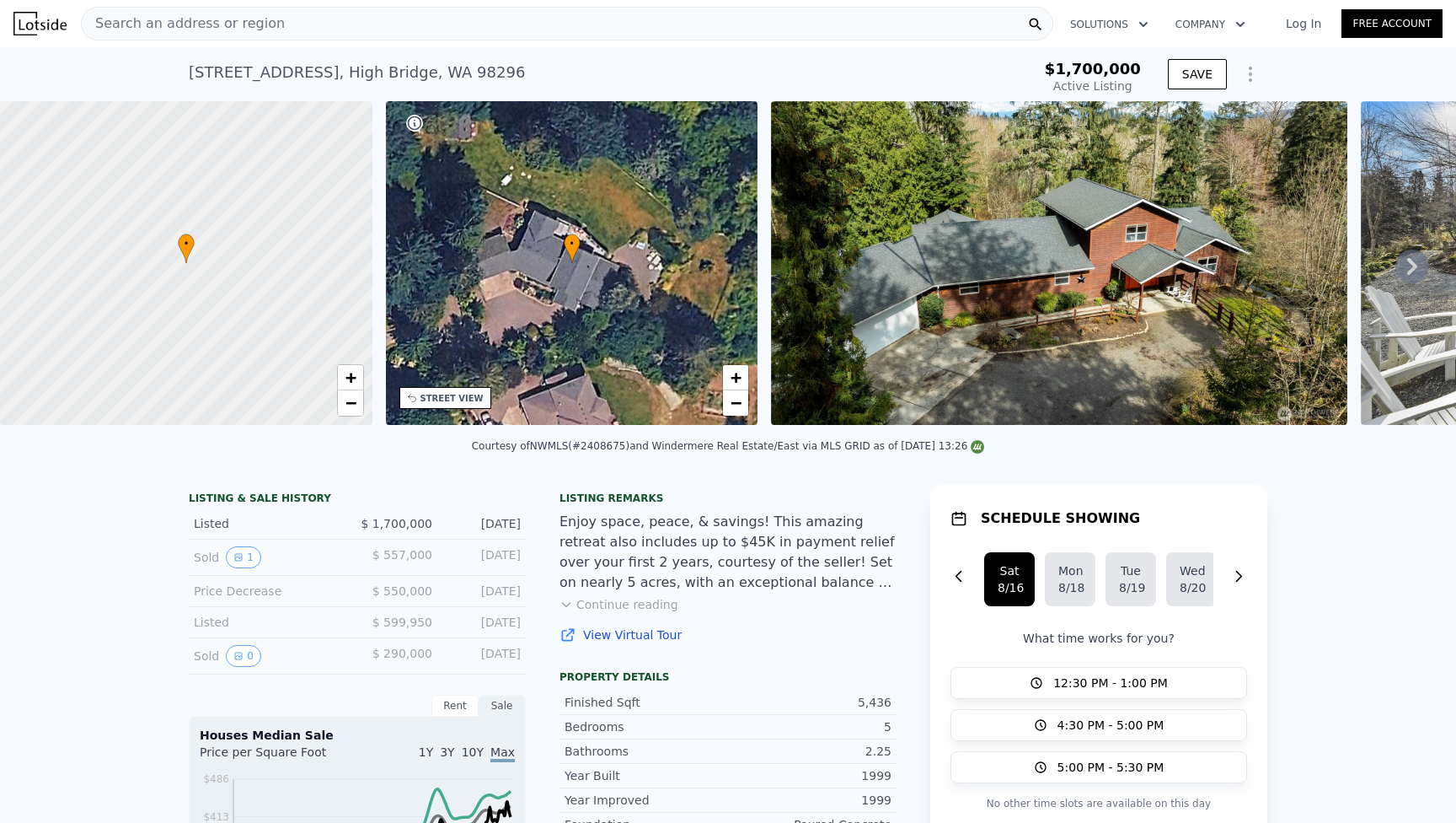
click at [439, 71] on div "21819 E Lost Lake Rd , High Bridge , WA 98296" at bounding box center [357, 72] width 336 height 24
copy div "21819 E Lost Lake Rd , High Bridge , WA 98296 Active at $1.700m"
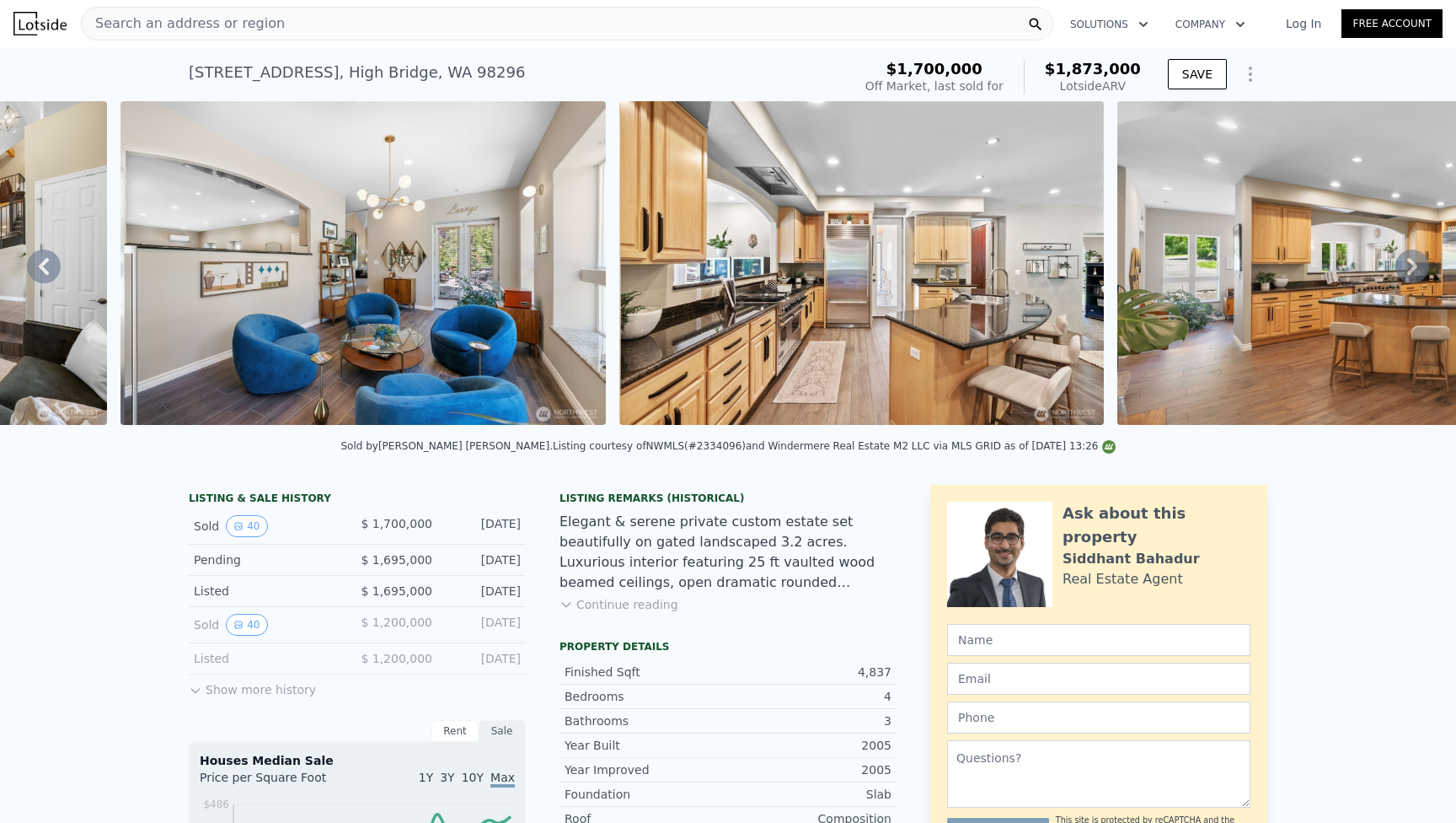
scroll to position [0, 4064]
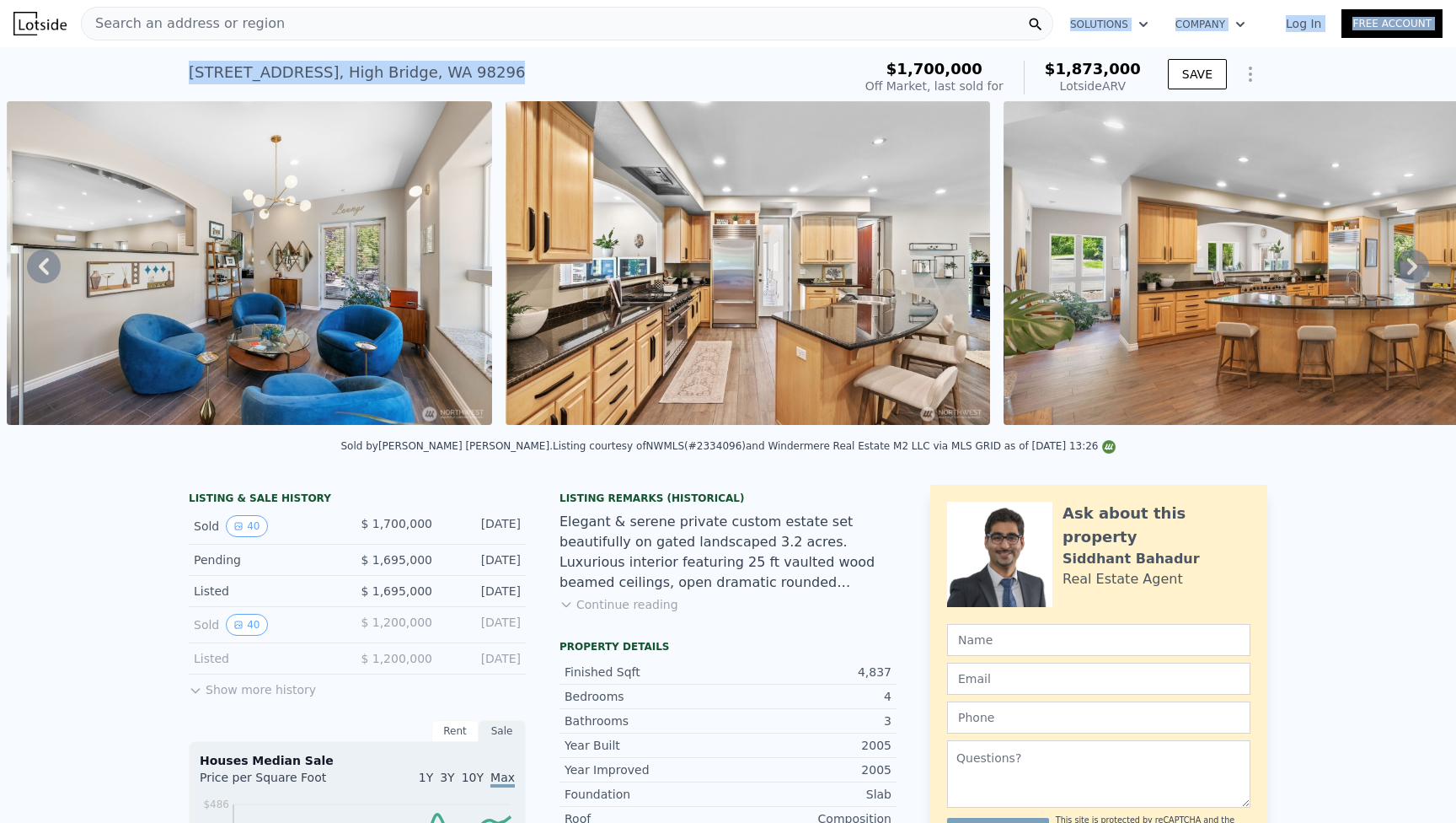
drag, startPoint x: 509, startPoint y: 69, endPoint x: 183, endPoint y: 37, distance: 327.6
drag, startPoint x: 183, startPoint y: 37, endPoint x: 191, endPoint y: 71, distance: 34.9
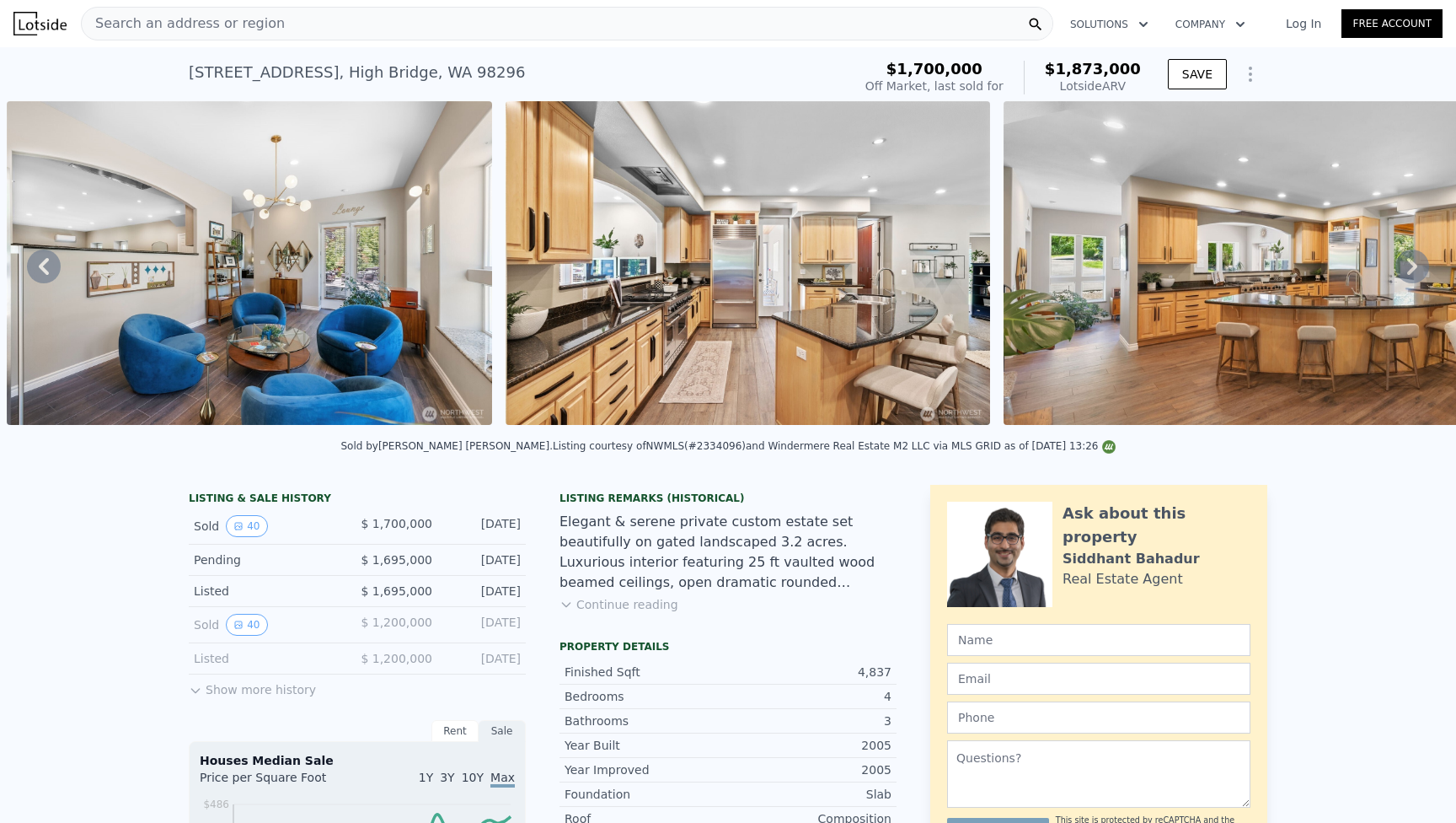
click at [191, 71] on div "[STREET_ADDRESS]" at bounding box center [357, 72] width 336 height 24
drag, startPoint x: 191, startPoint y: 71, endPoint x: 513, endPoint y: 68, distance: 322.0
click at [513, 68] on div "[STREET_ADDRESS] Sold [DATE] for $1.700m (~ARV $1.873m )" at bounding box center [516, 77] width 656 height 47
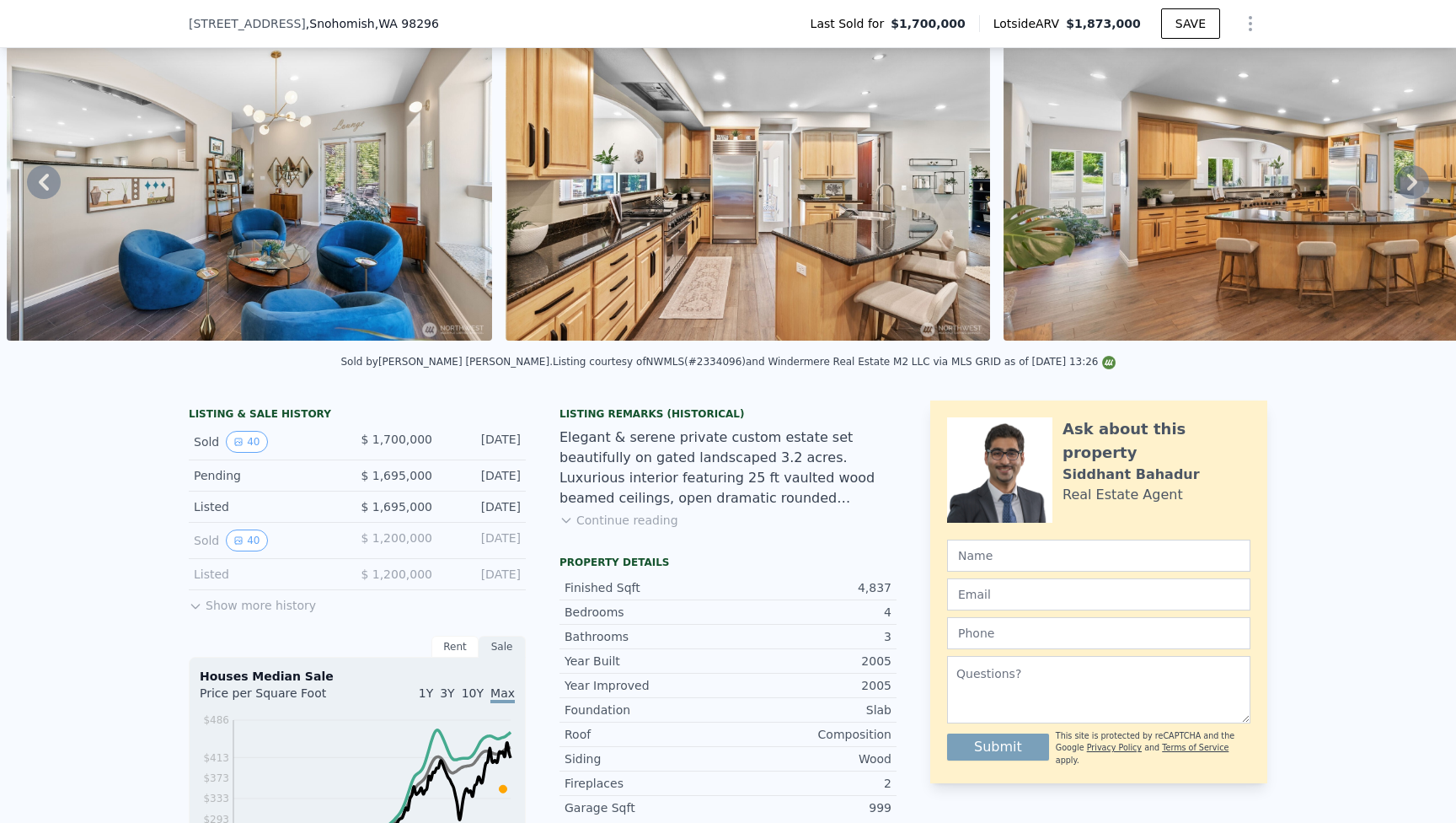
scroll to position [86, 0]
